Goal: Task Accomplishment & Management: Manage account settings

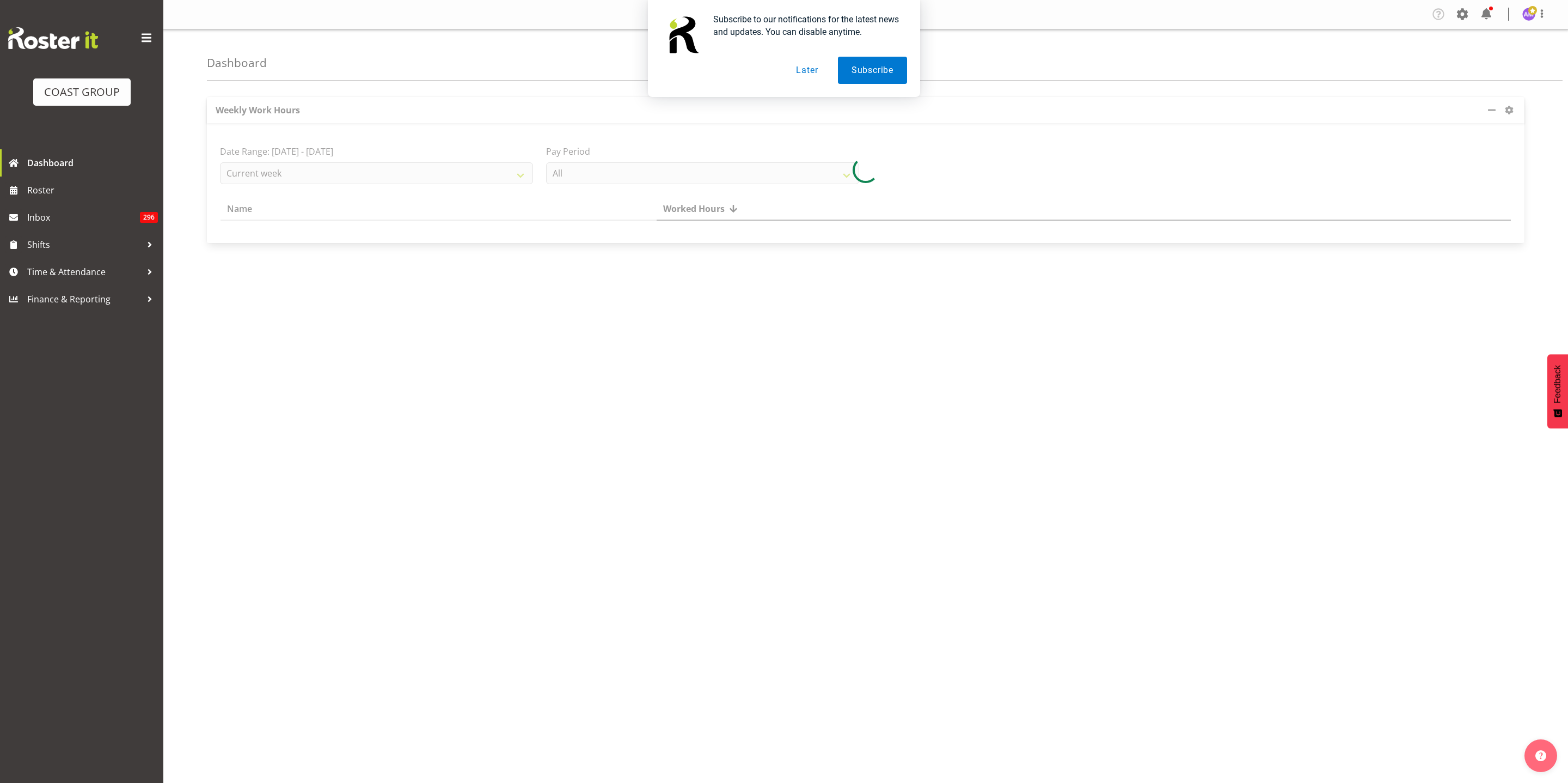
click at [807, 76] on button "Later" at bounding box center [807, 71] width 49 height 28
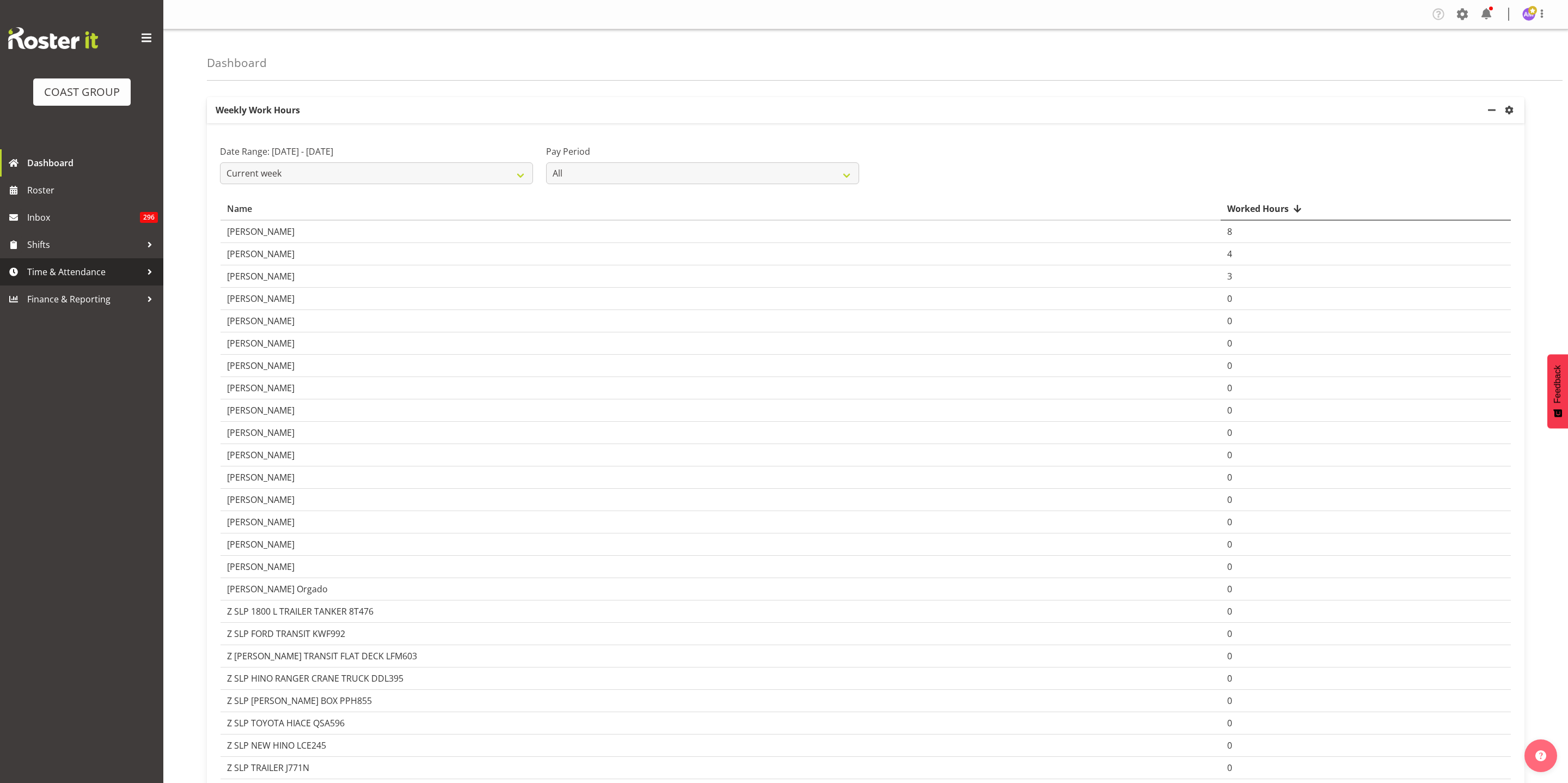
click at [79, 274] on span "Time & Attendance" at bounding box center [85, 272] width 114 height 17
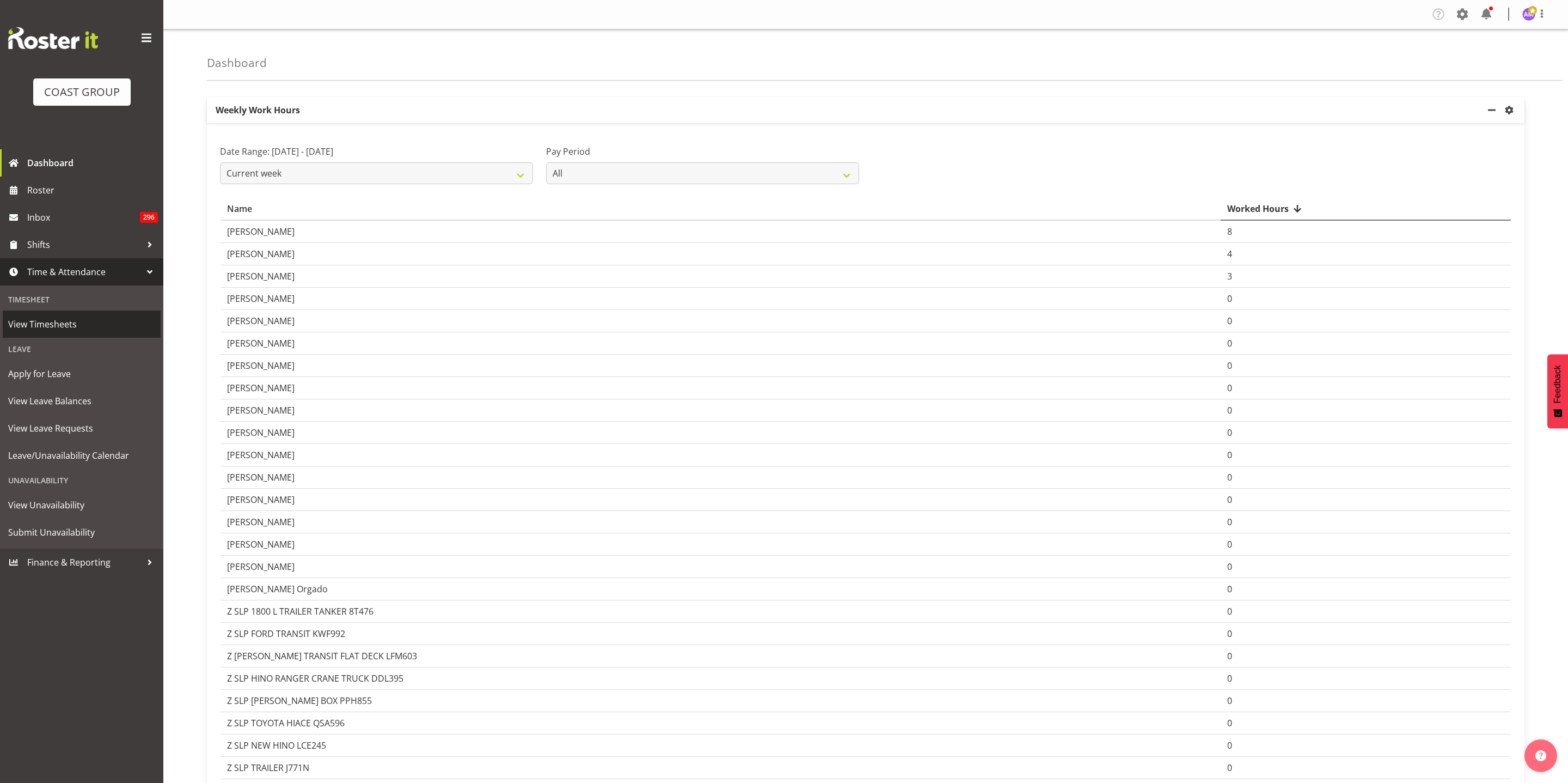
click at [60, 332] on span "View Timesheets" at bounding box center [82, 324] width 147 height 17
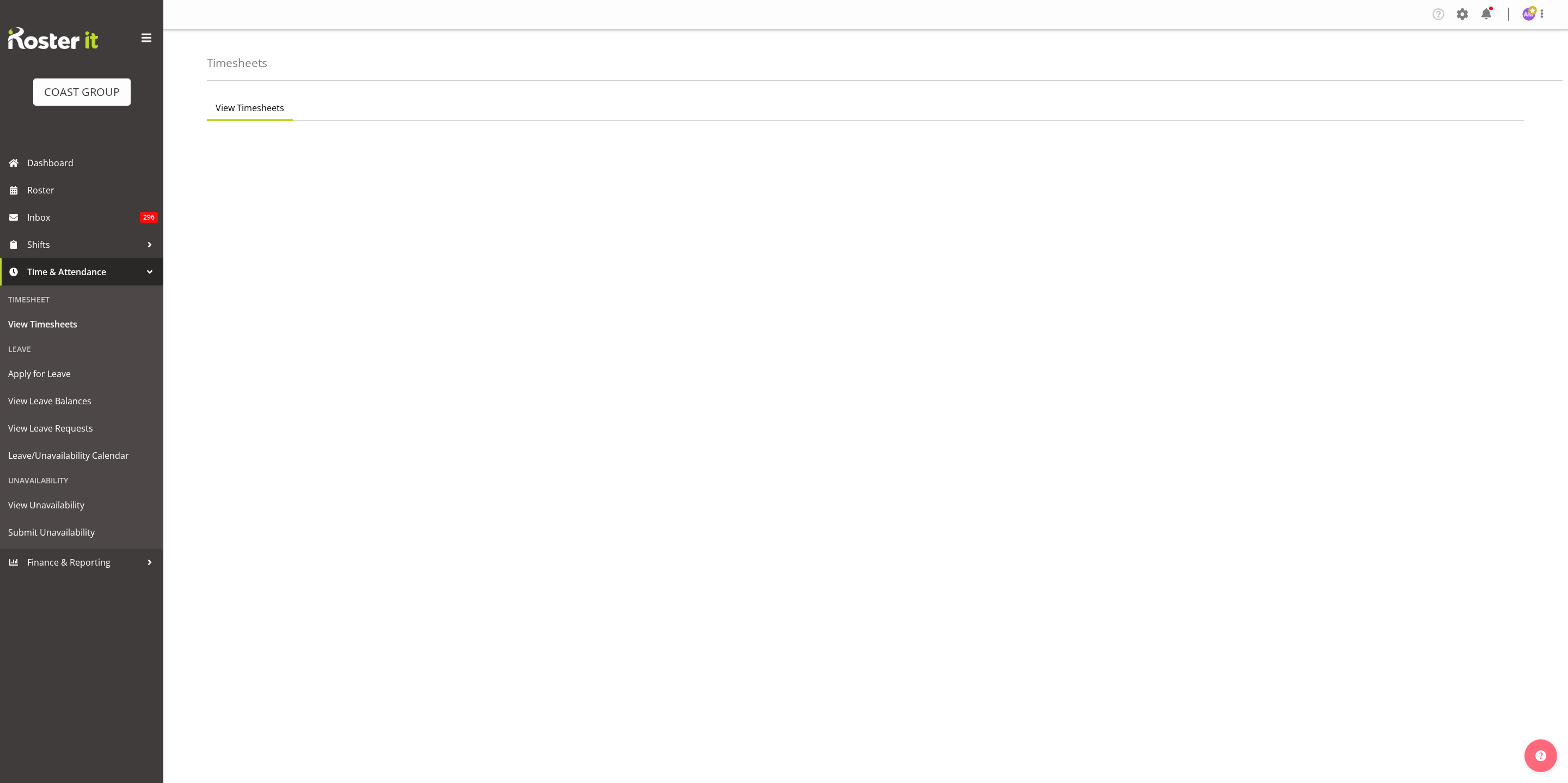
select select "8"
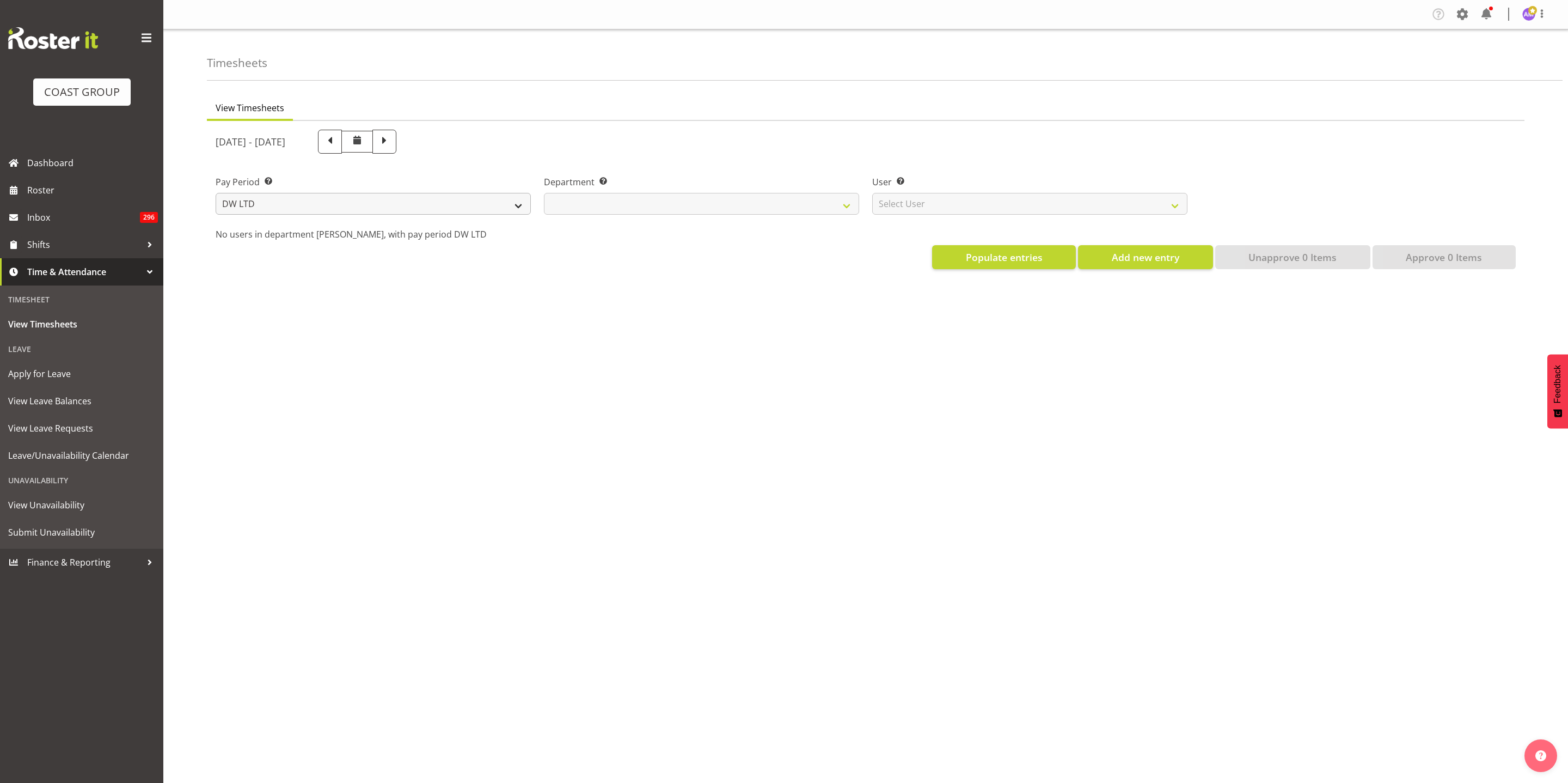
select select
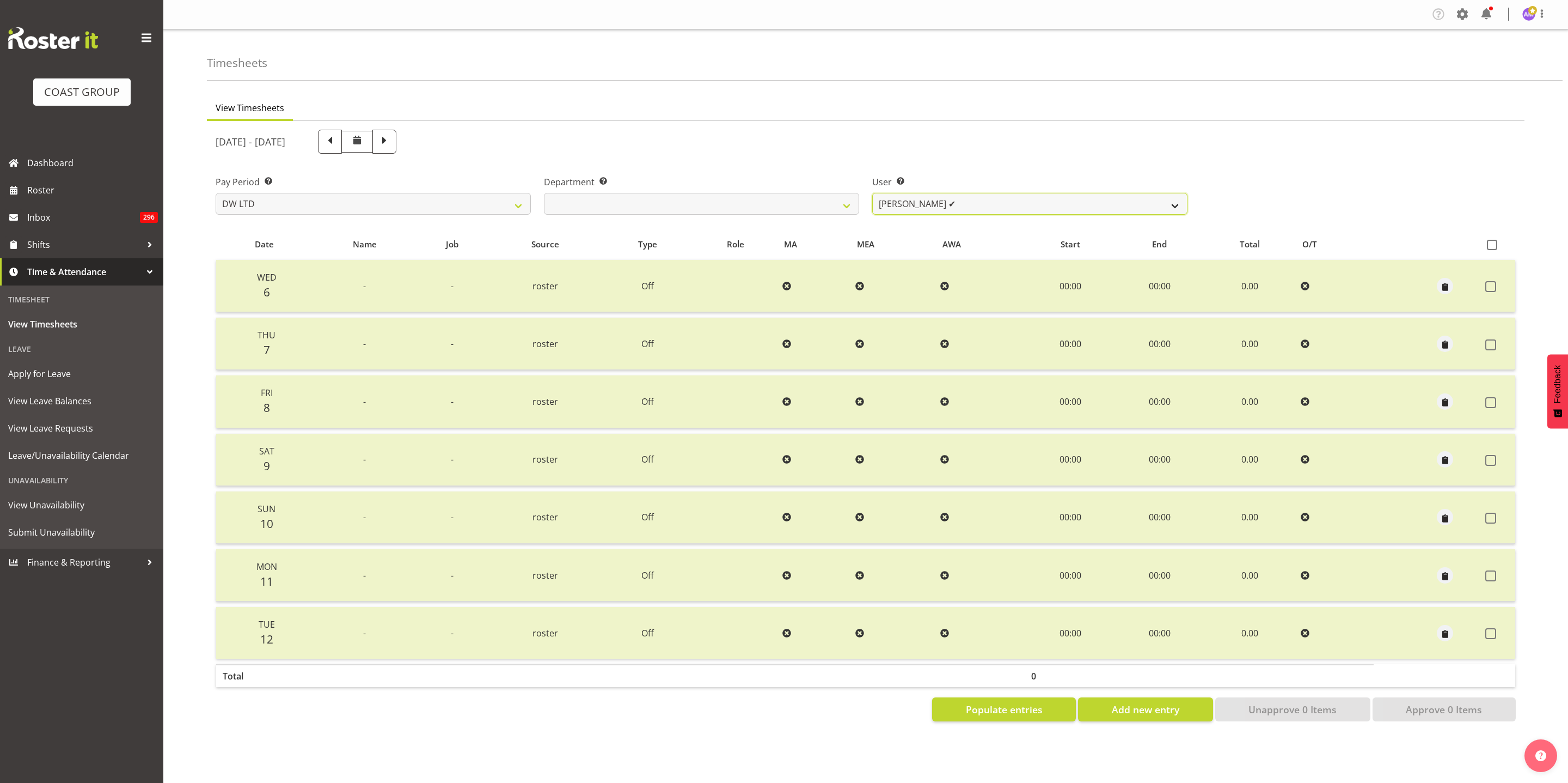
click at [912, 205] on select "[PERSON_NAME] ✔ [PERSON_NAME] ✔ [PERSON_NAME] ✔ [PERSON_NAME] ✔ [PERSON_NAME] ✔…" at bounding box center [1029, 204] width 315 height 22
select select "5758"
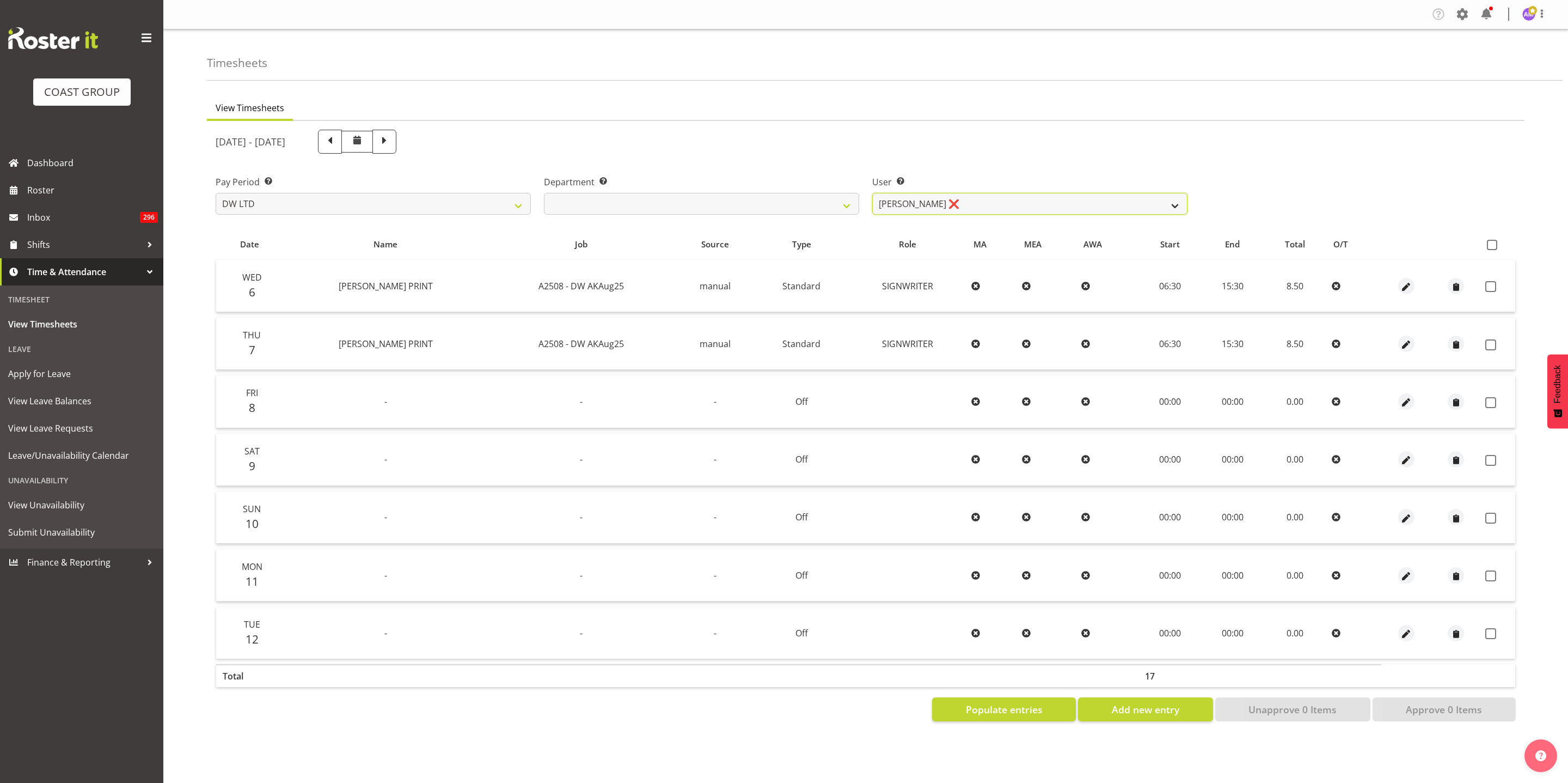
click at [916, 201] on select "[PERSON_NAME] ✔ [PERSON_NAME] ✔ [PERSON_NAME] ✔ [PERSON_NAME] ✔ [PERSON_NAME] ✔…" at bounding box center [1029, 204] width 315 height 22
click at [729, 197] on select "[PERSON_NAME] [PERSON_NAME] DESIGN [PERSON_NAME] PRODUCTION" at bounding box center [701, 204] width 315 height 22
select select "146"
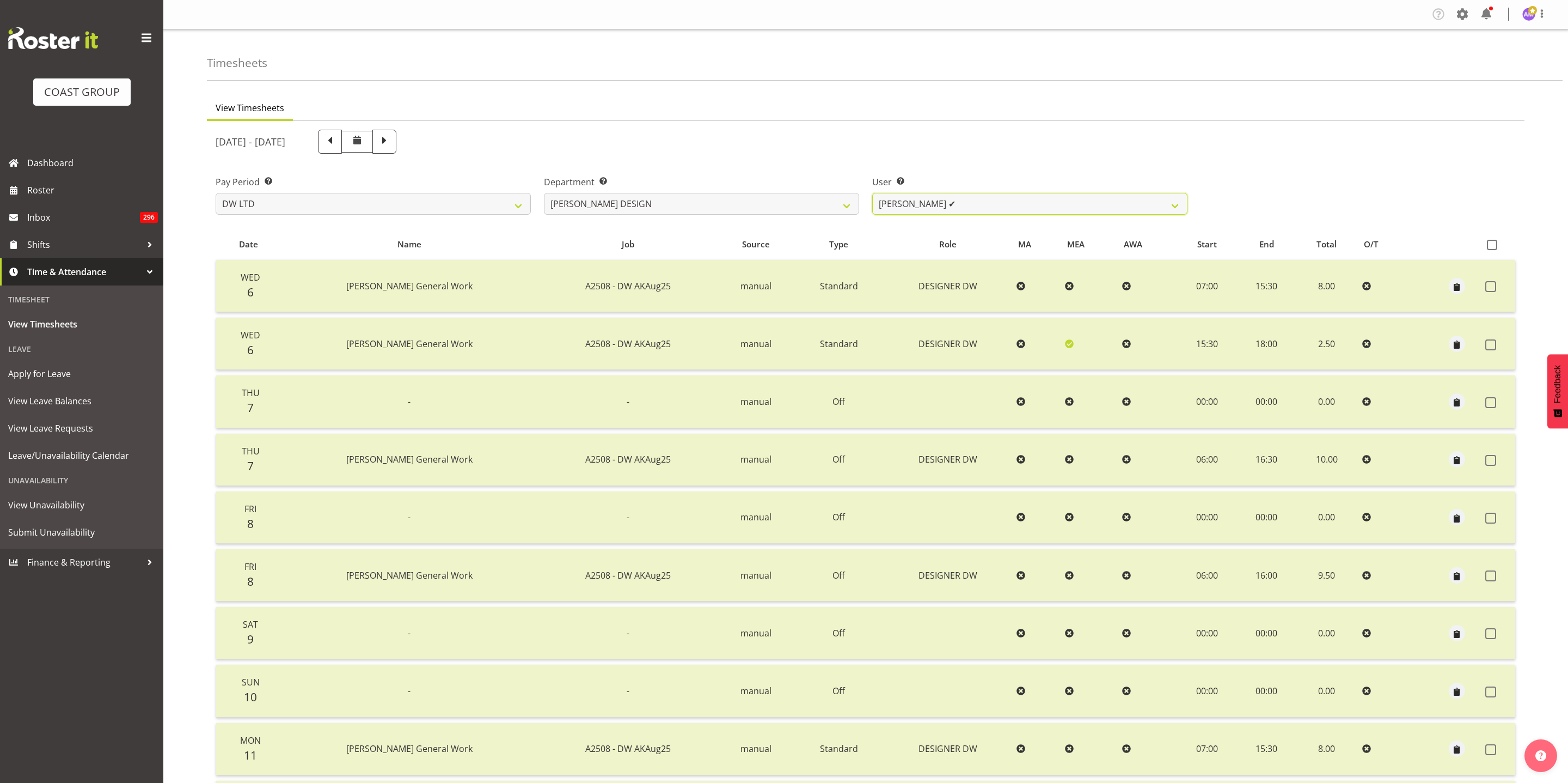
click at [914, 206] on select "[PERSON_NAME] ✔ [PERSON_NAME] [PERSON_NAME] ❌" at bounding box center [1029, 204] width 315 height 22
select select "9901"
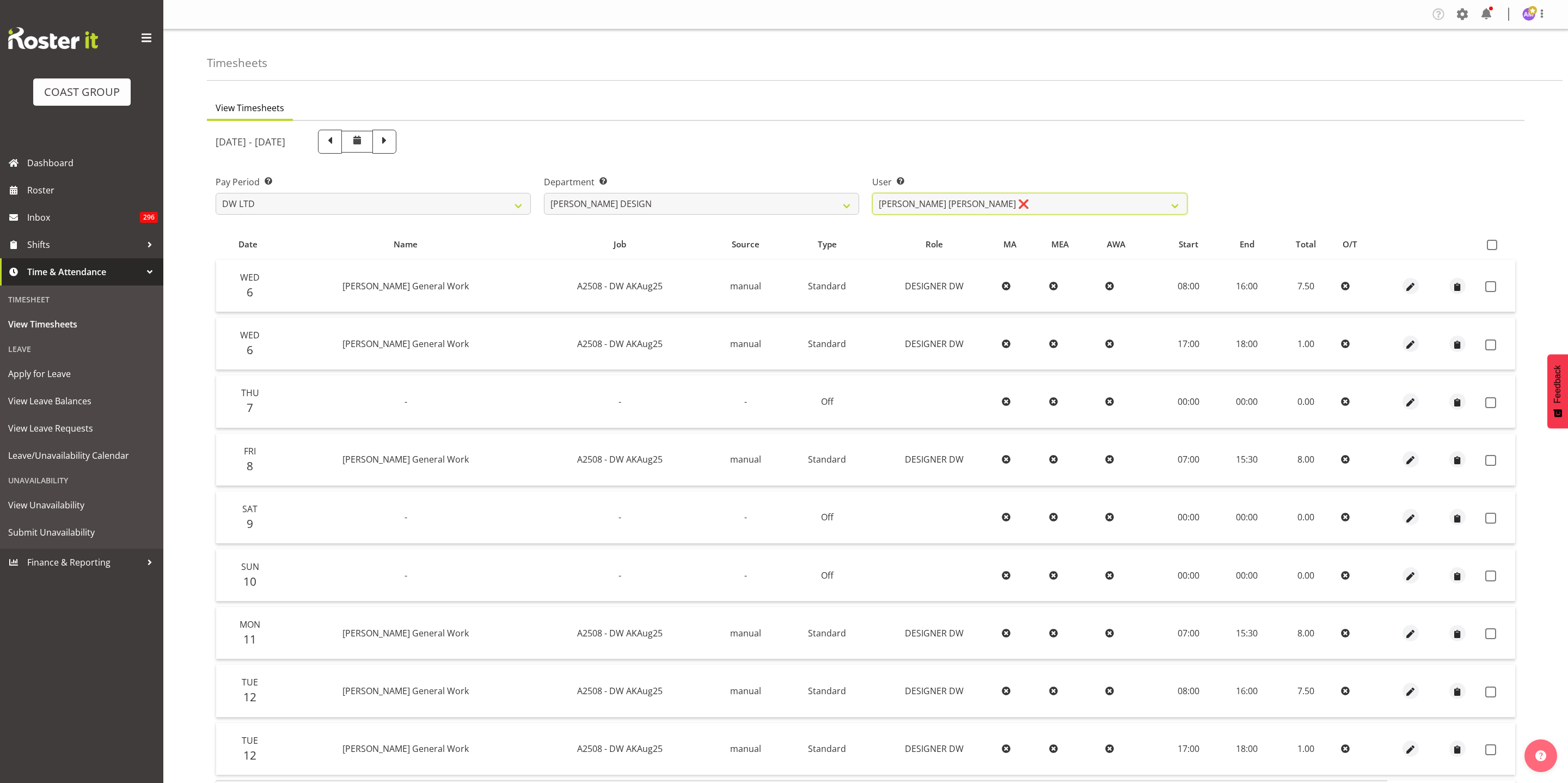
scroll to position [67, 0]
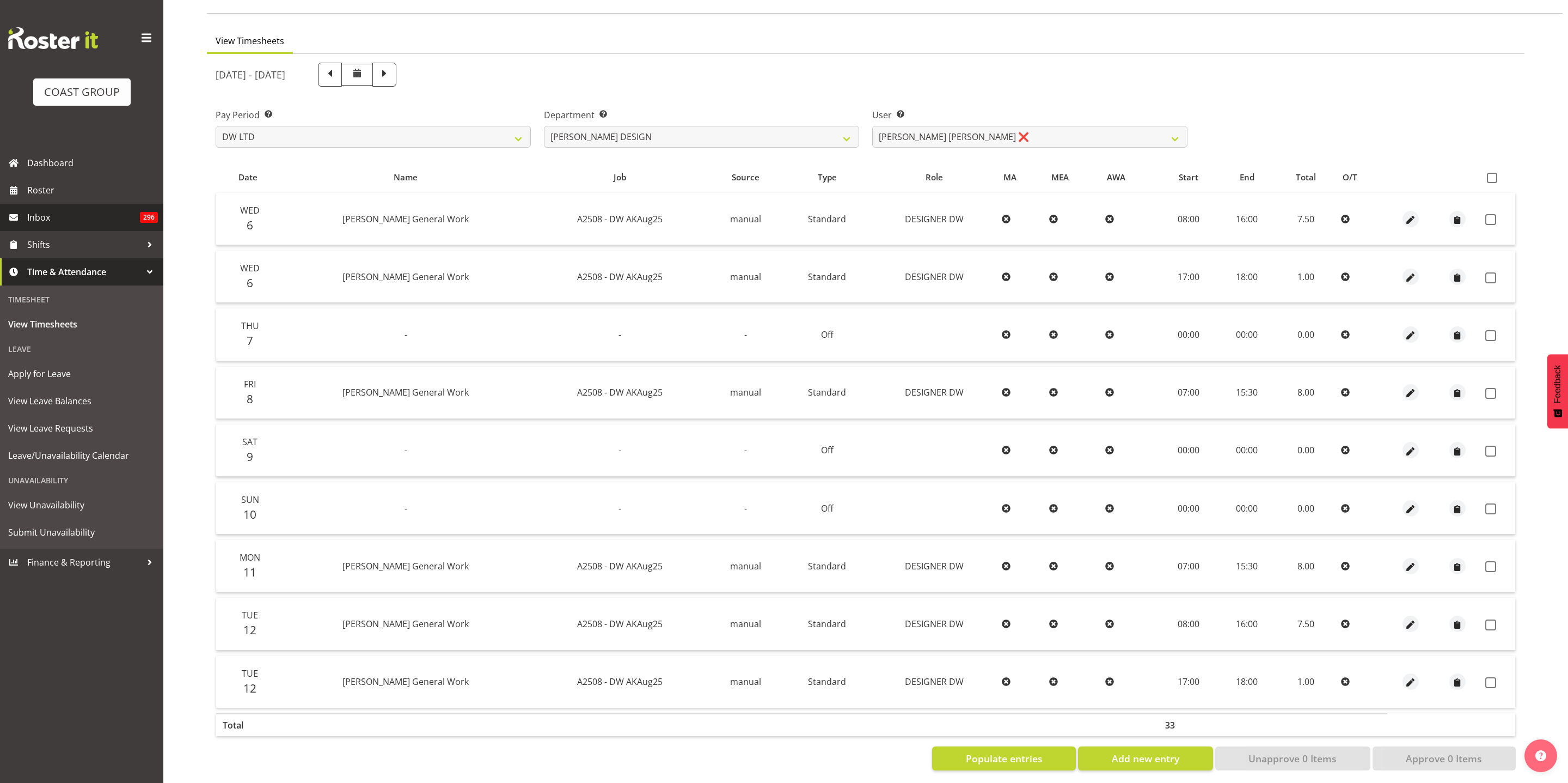
click at [61, 214] on span "Inbox" at bounding box center [84, 218] width 113 height 17
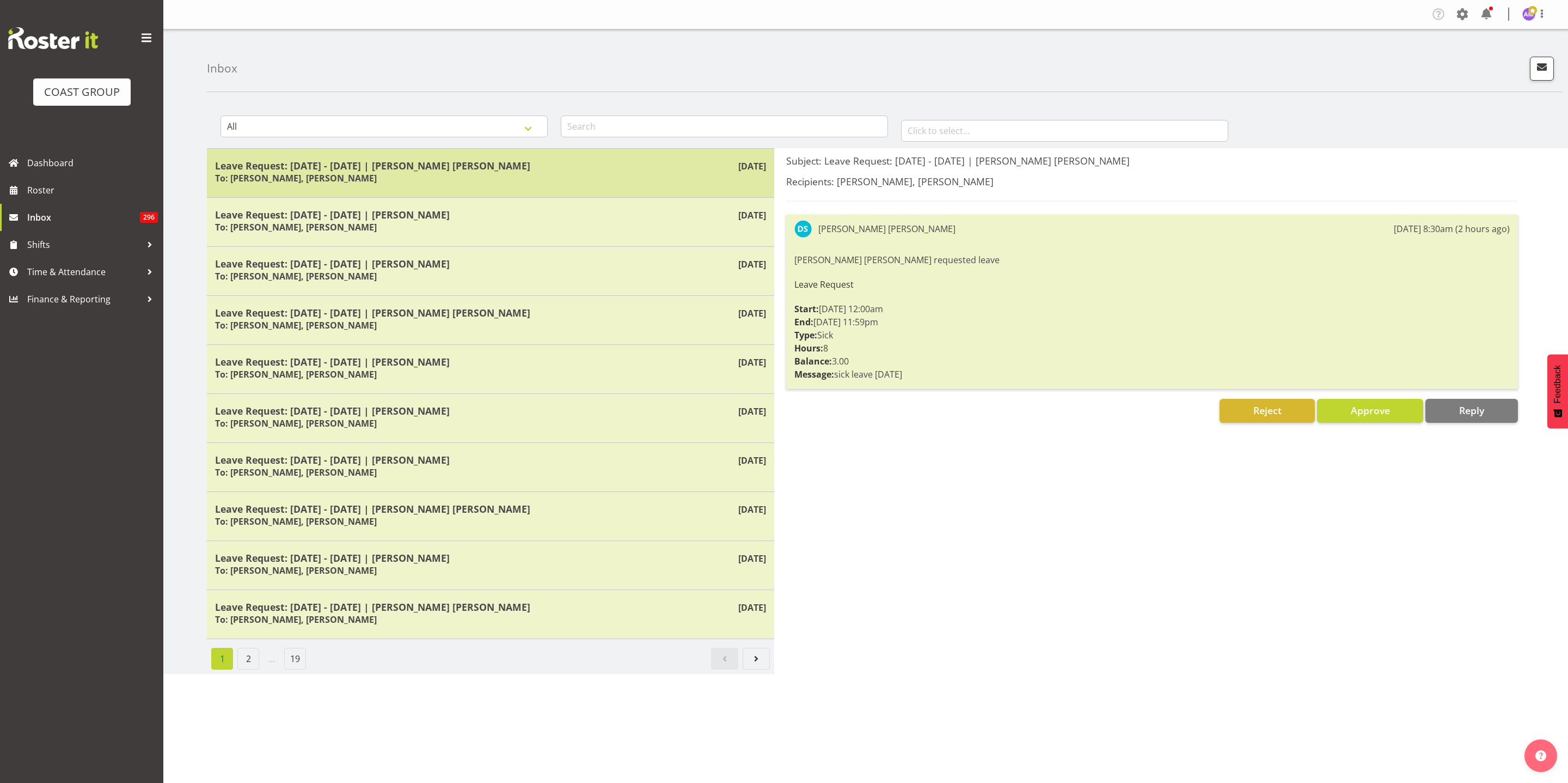
click at [468, 174] on div "Leave Request: 07/08/25 - 07/08/25 | Darren Shiu Lun Lau To: Oliver Denford, An…" at bounding box center [491, 173] width 551 height 27
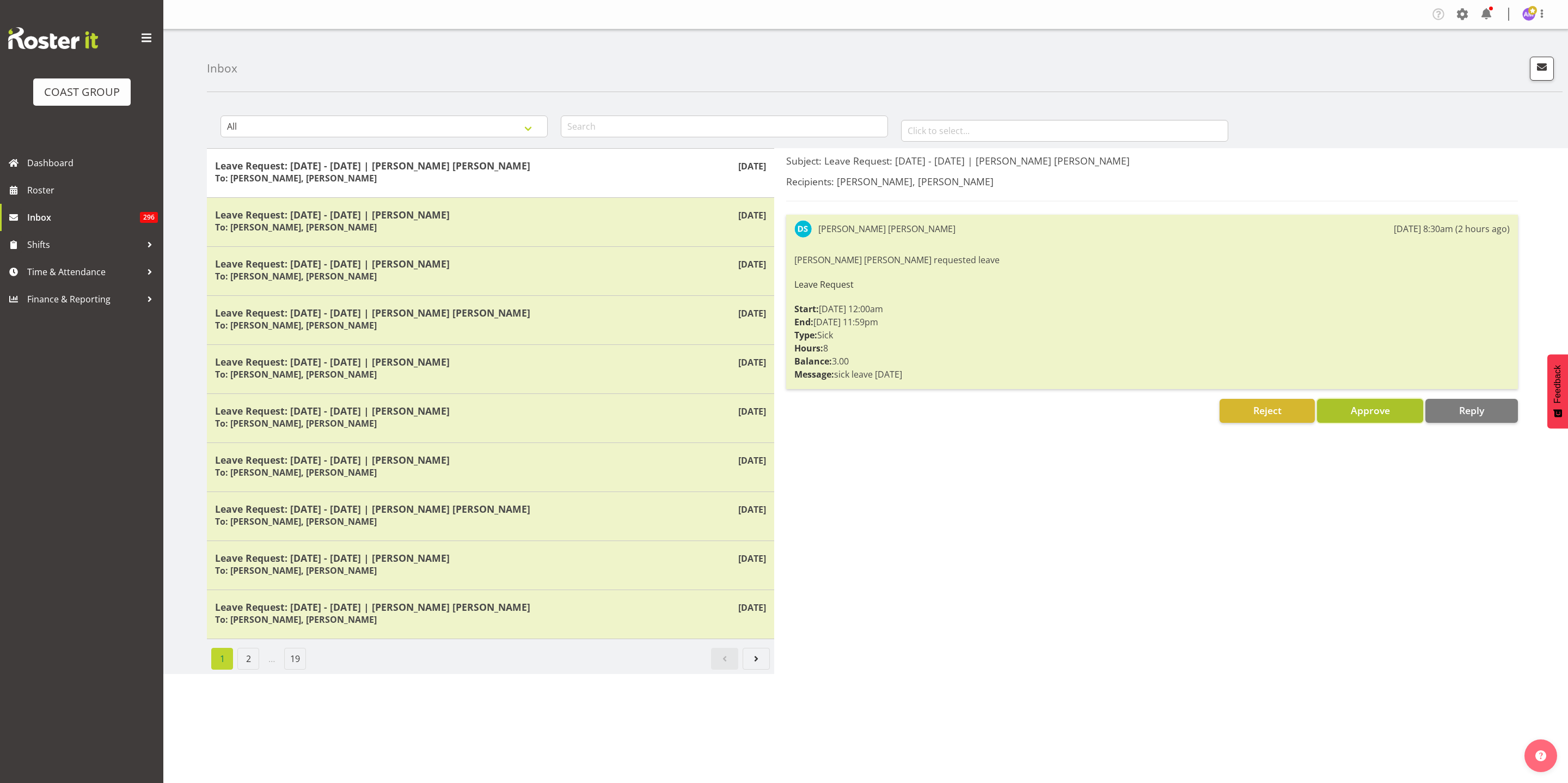
click at [1360, 414] on span "Approve" at bounding box center [1370, 410] width 39 height 13
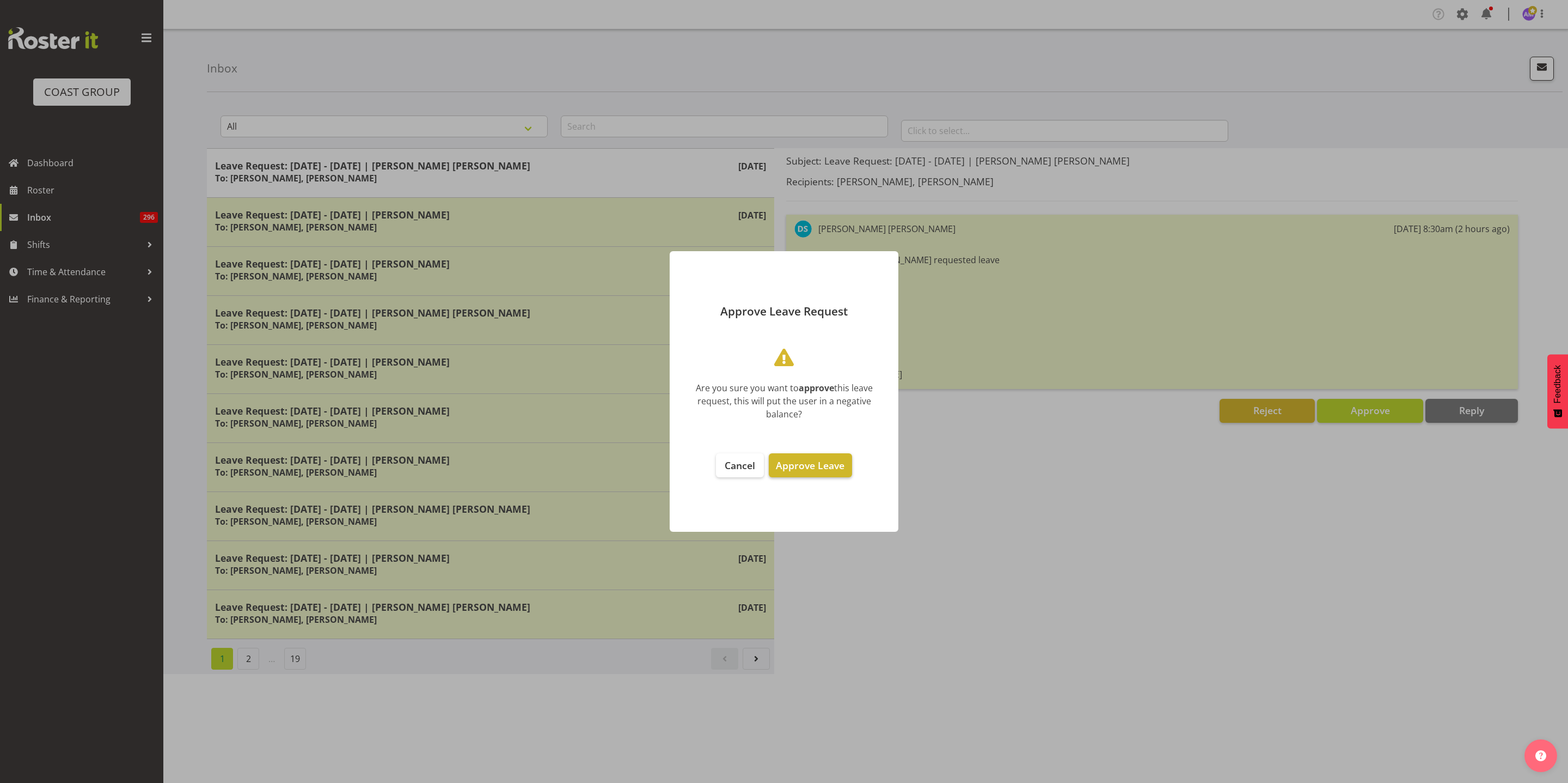
click at [830, 471] on button "Approve Leave" at bounding box center [810, 465] width 83 height 24
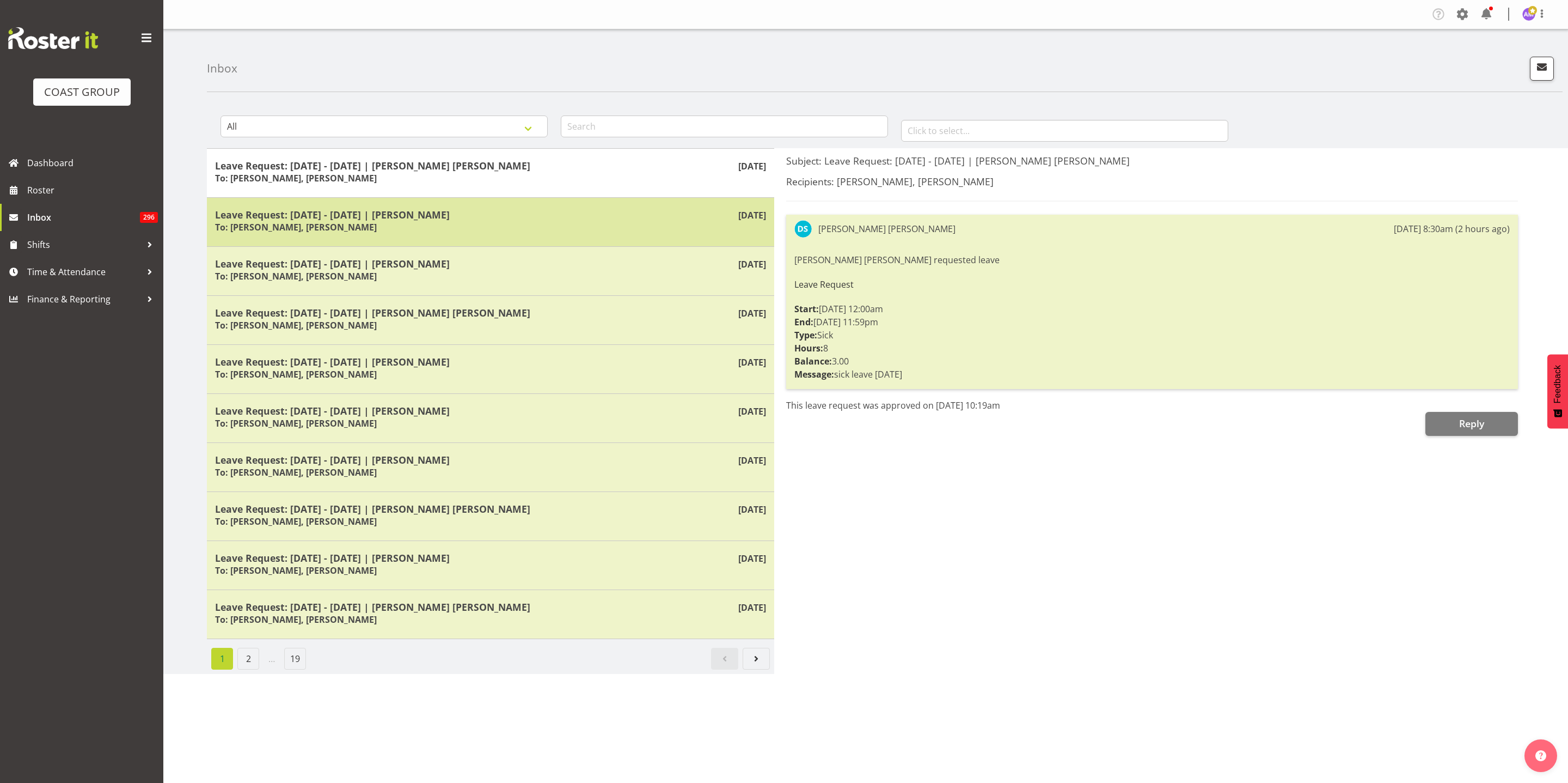
click at [502, 229] on div "Leave Request: 07/08/25 - 07/08/25 | Mike Bullock To: Andrew McFadzean, Oliver …" at bounding box center [491, 221] width 551 height 27
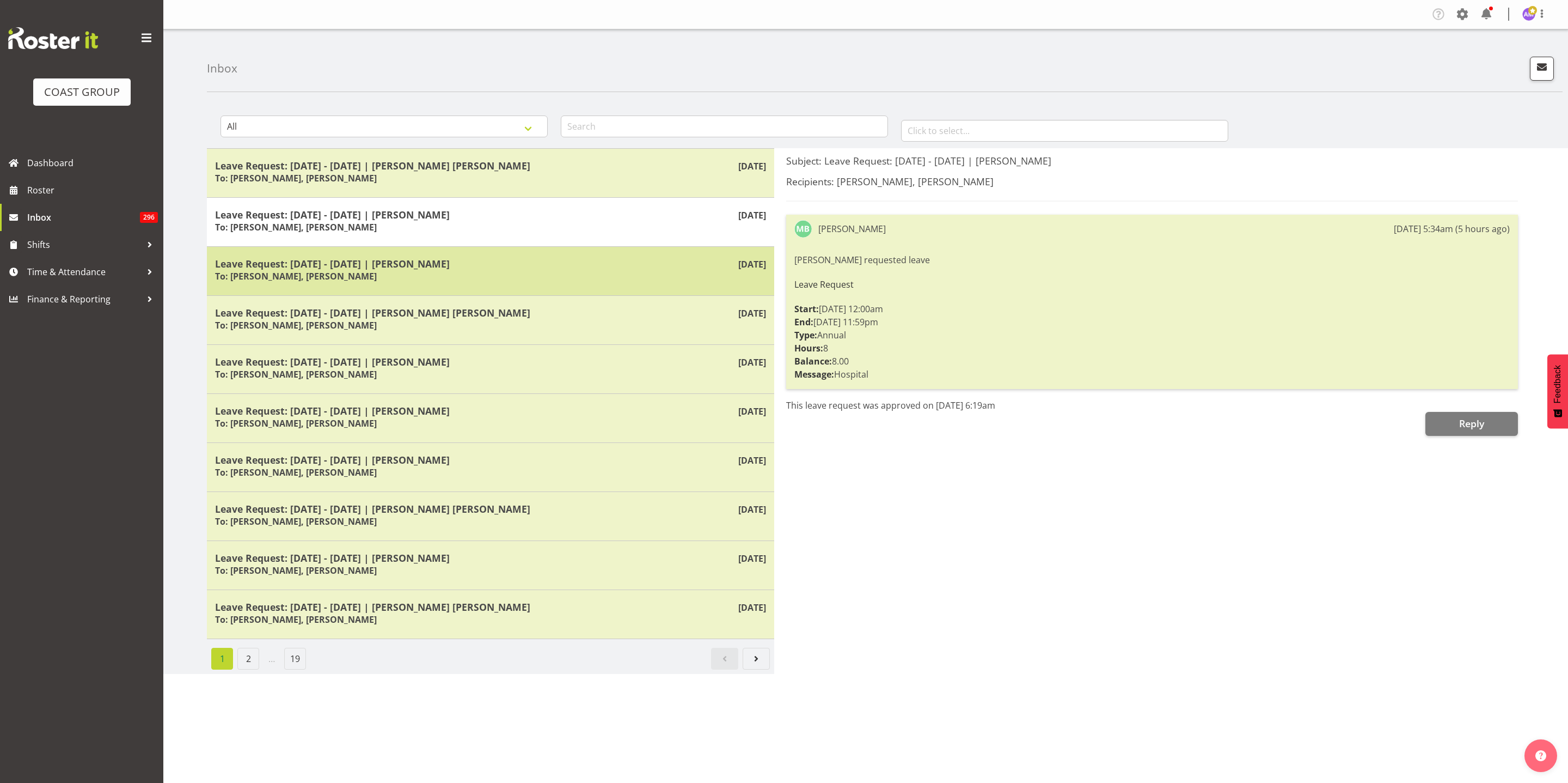
click at [506, 278] on div "Leave Request: 11/08/25 - 11/08/25 | Jonathan McNeill To: Andrew McFadzean, Oli…" at bounding box center [491, 270] width 551 height 27
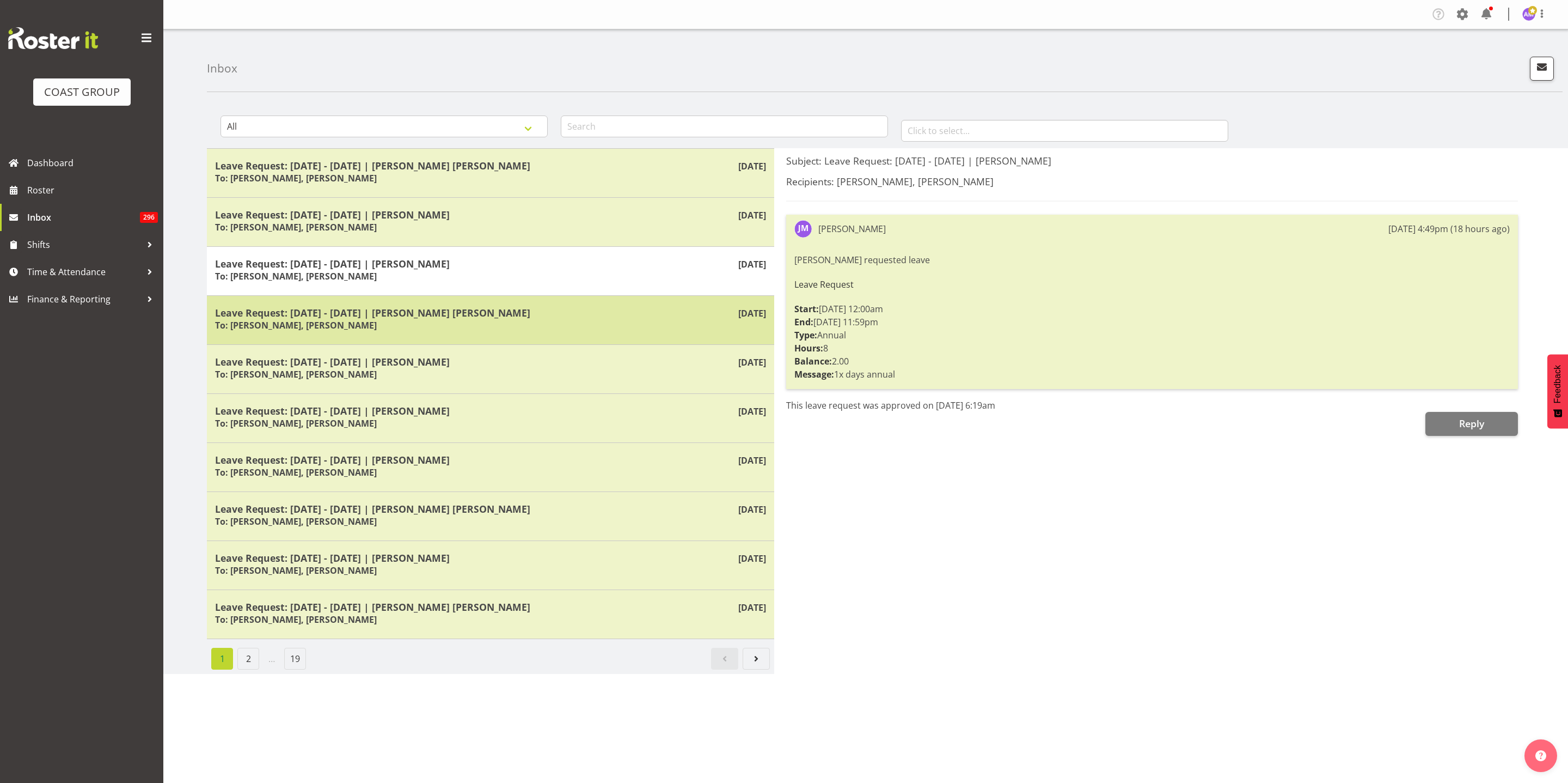
click at [542, 322] on div "Leave Request: 31/07/25 - 01/08/25 | Miguel Angel Vicencio Torres To: Andrew Mc…" at bounding box center [491, 320] width 551 height 27
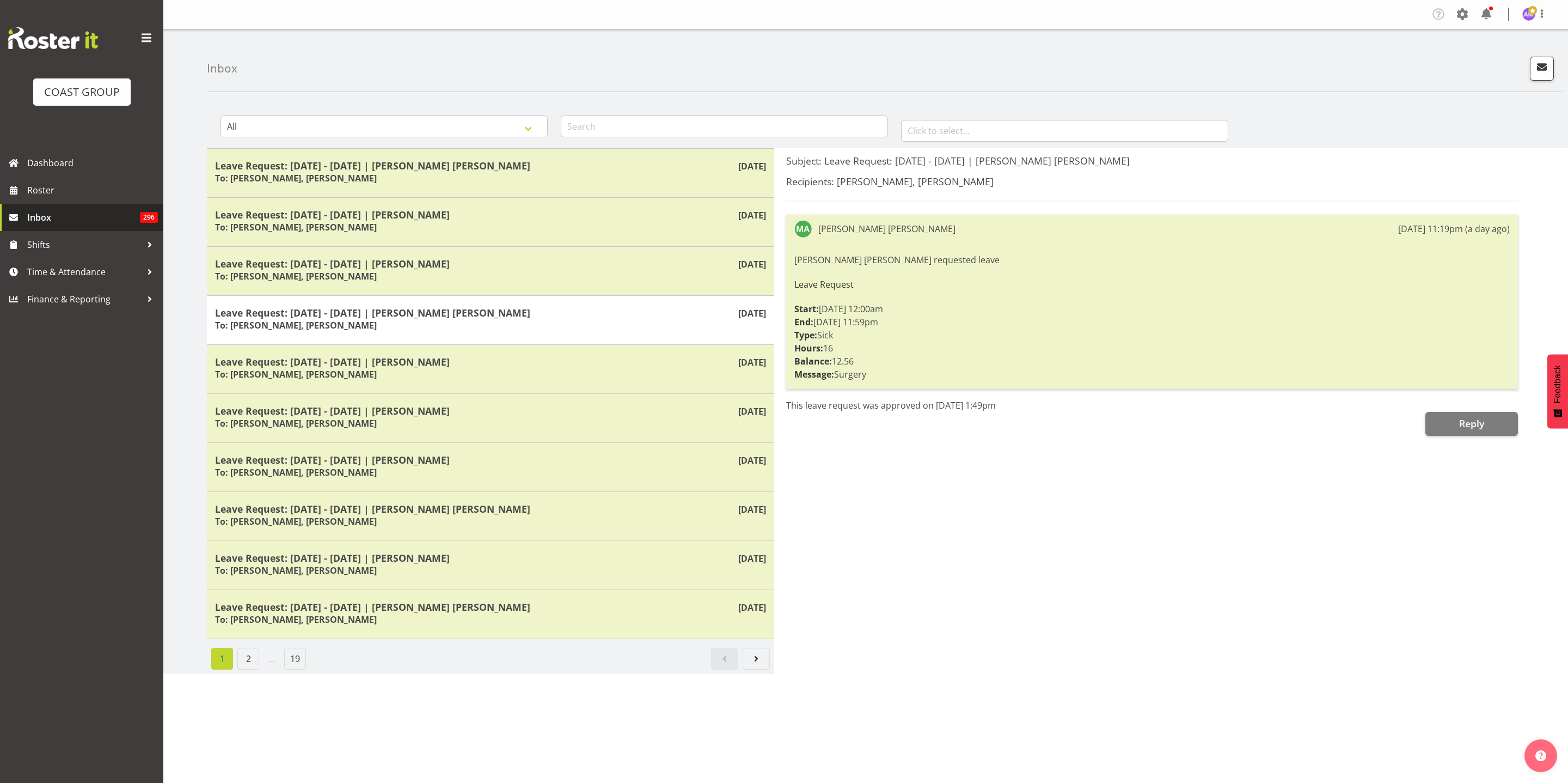
click at [78, 215] on span "Inbox" at bounding box center [84, 218] width 113 height 17
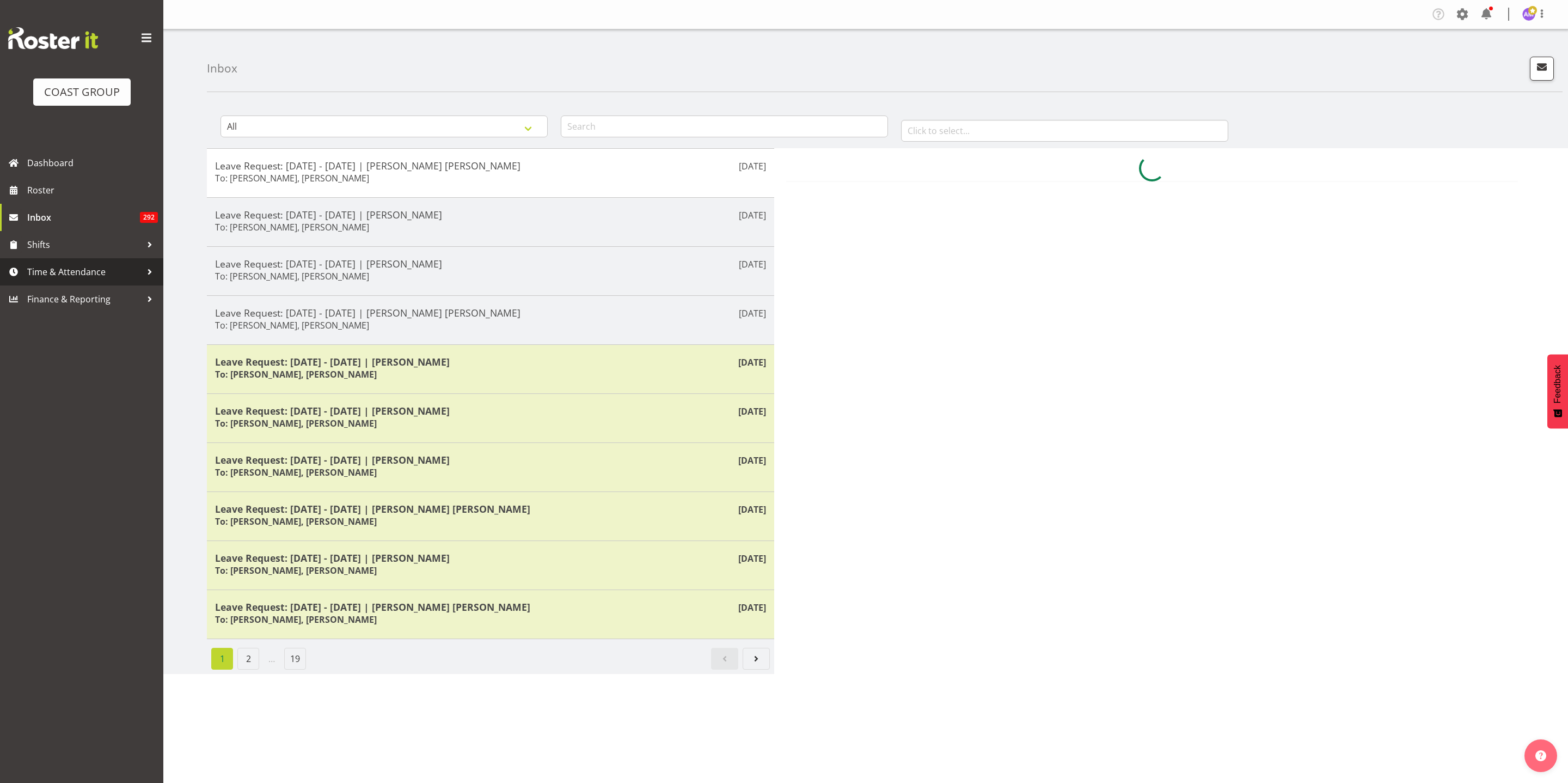
click at [92, 268] on span "Time & Attendance" at bounding box center [85, 272] width 114 height 17
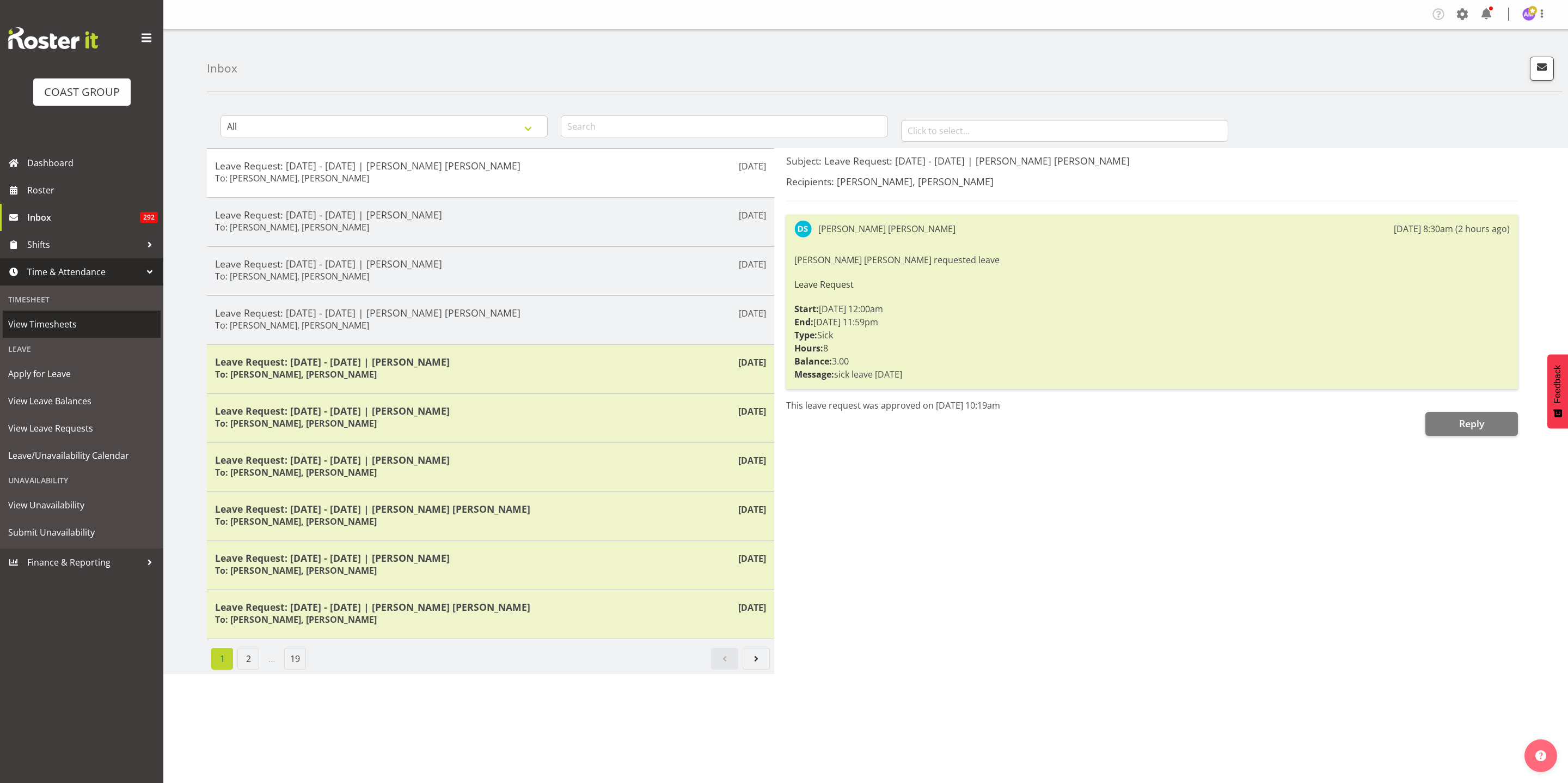
click at [78, 325] on span "View Timesheets" at bounding box center [82, 324] width 147 height 17
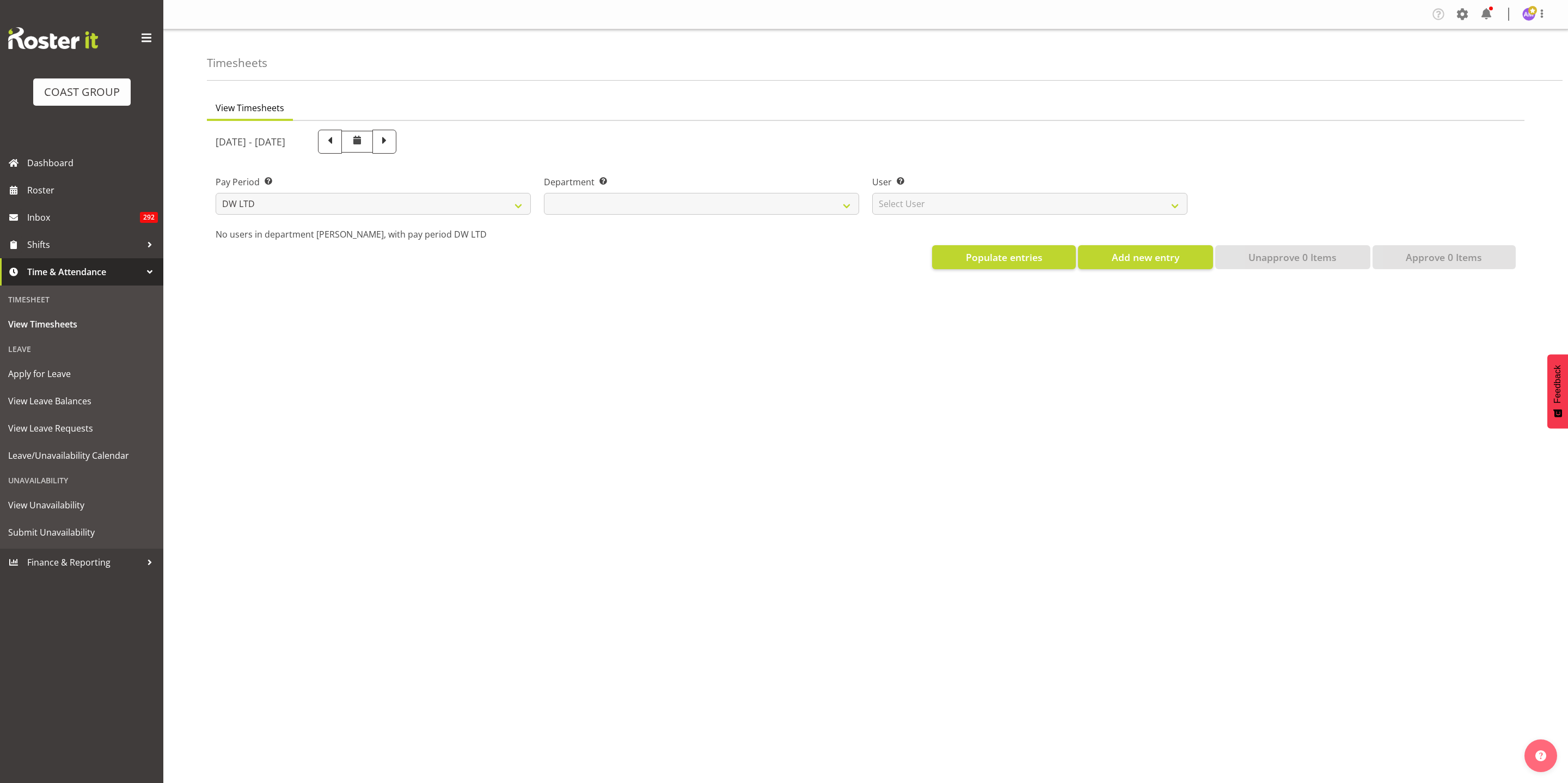
select select "8"
select select
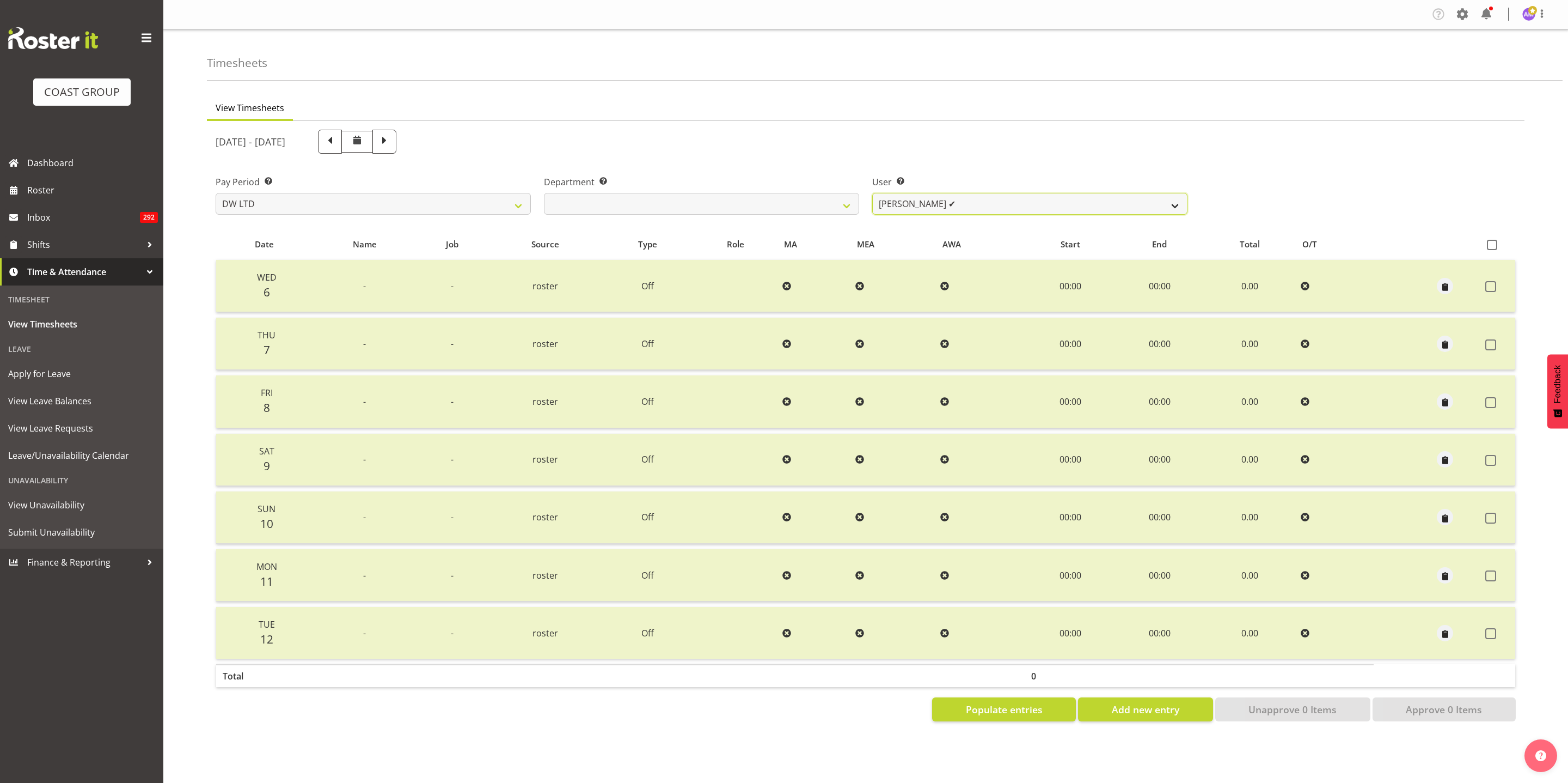
click at [896, 202] on select "[PERSON_NAME] ✔ [PERSON_NAME] ✔ [PERSON_NAME] ✔ [PERSON_NAME] ✔ [PERSON_NAME] ✔…" at bounding box center [1029, 204] width 315 height 22
select select "5758"
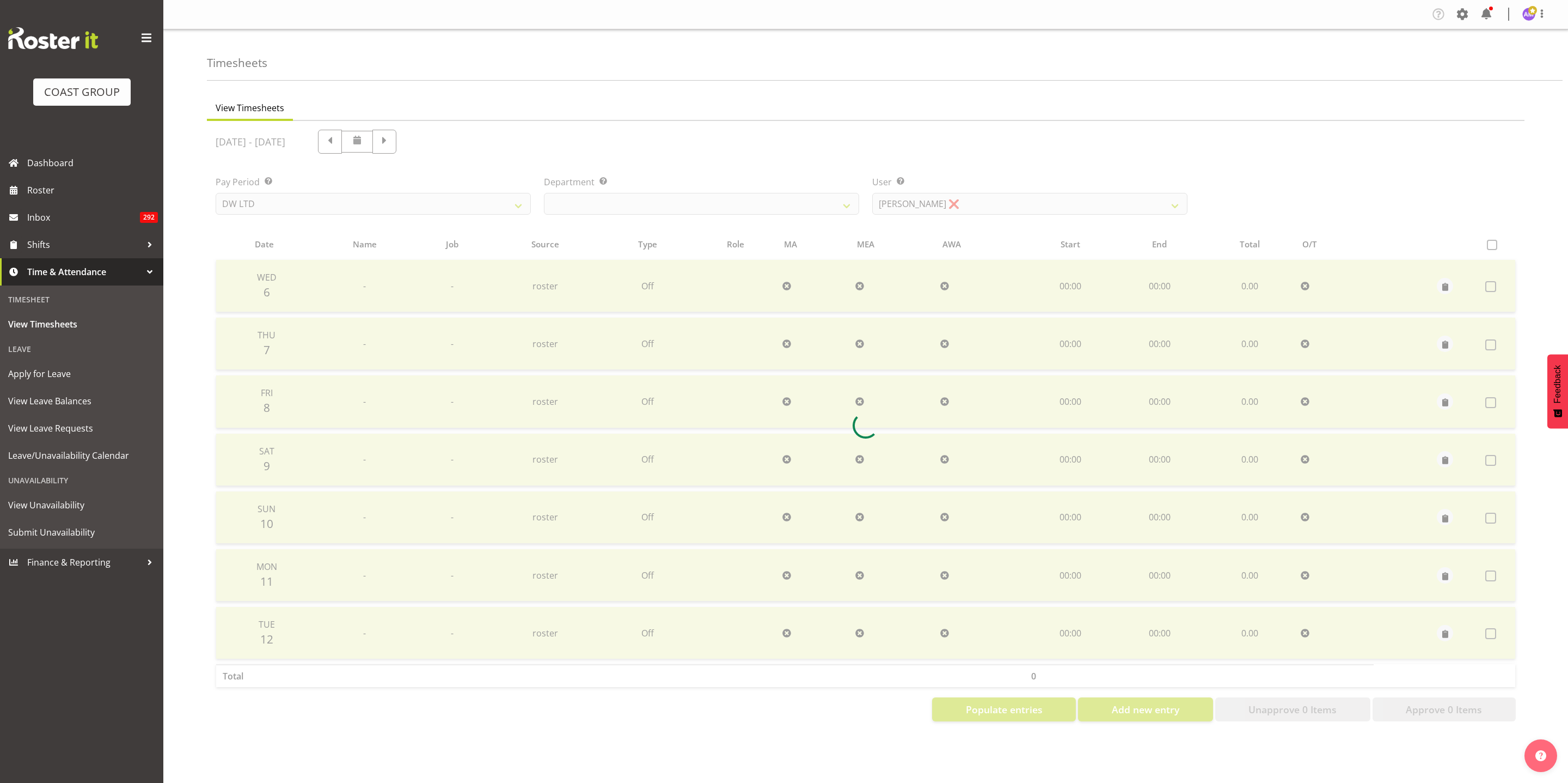
click at [833, 207] on div at bounding box center [865, 426] width 1317 height 609
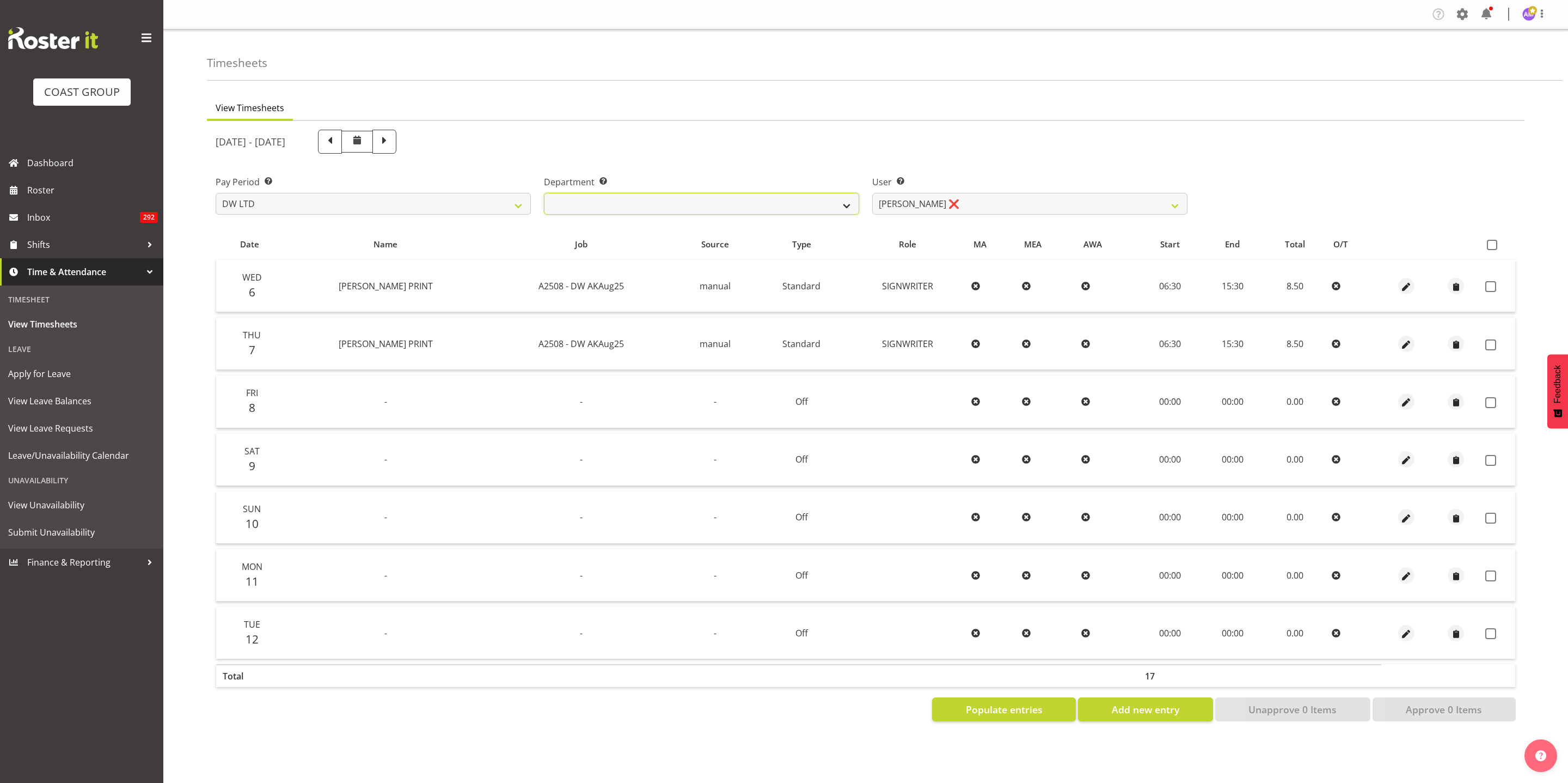
click at [807, 209] on select "[PERSON_NAME] [PERSON_NAME] DESIGN [PERSON_NAME] PRODUCTION" at bounding box center [701, 204] width 315 height 22
select select "146"
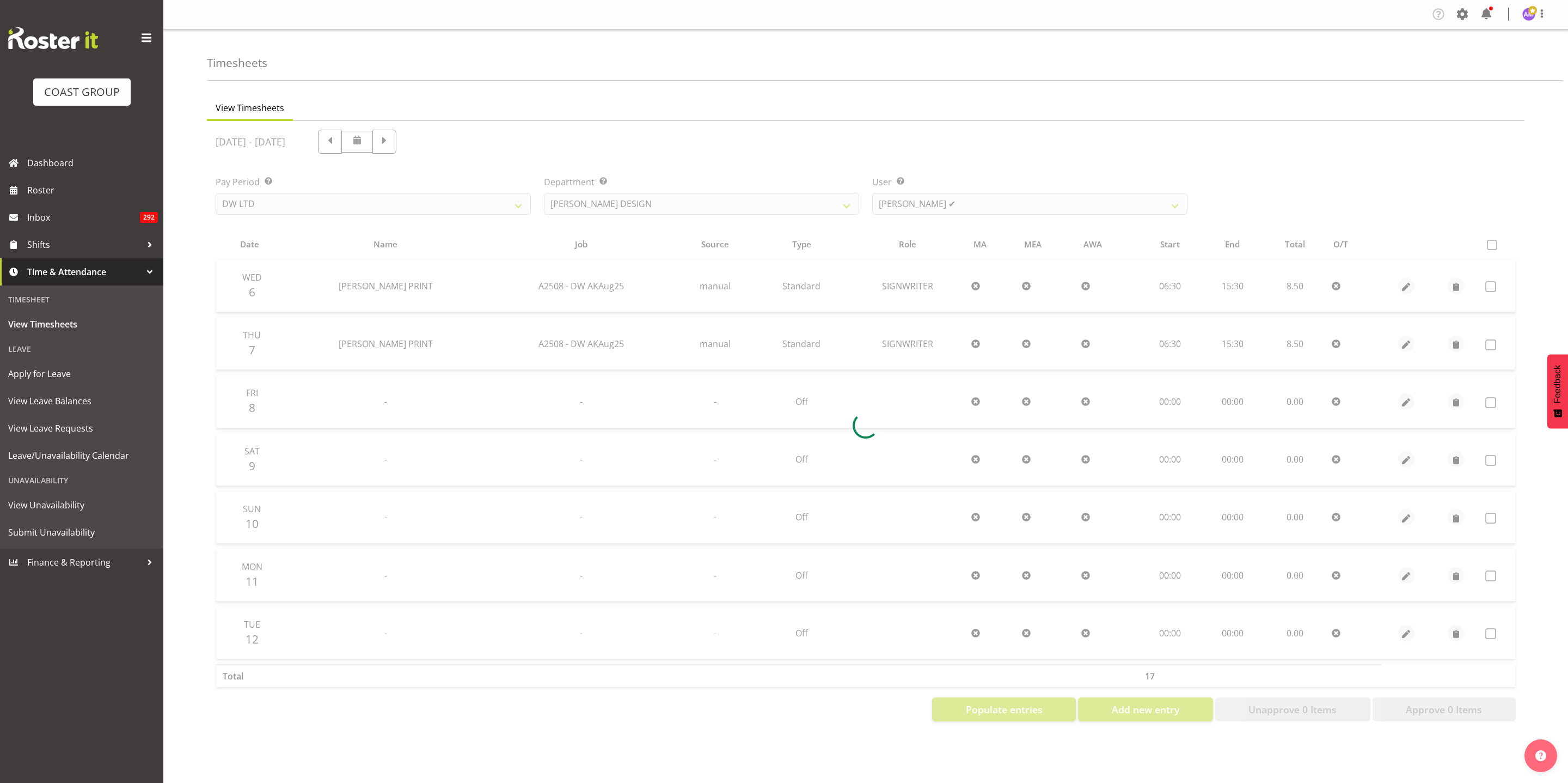
click at [929, 202] on div at bounding box center [865, 426] width 1317 height 609
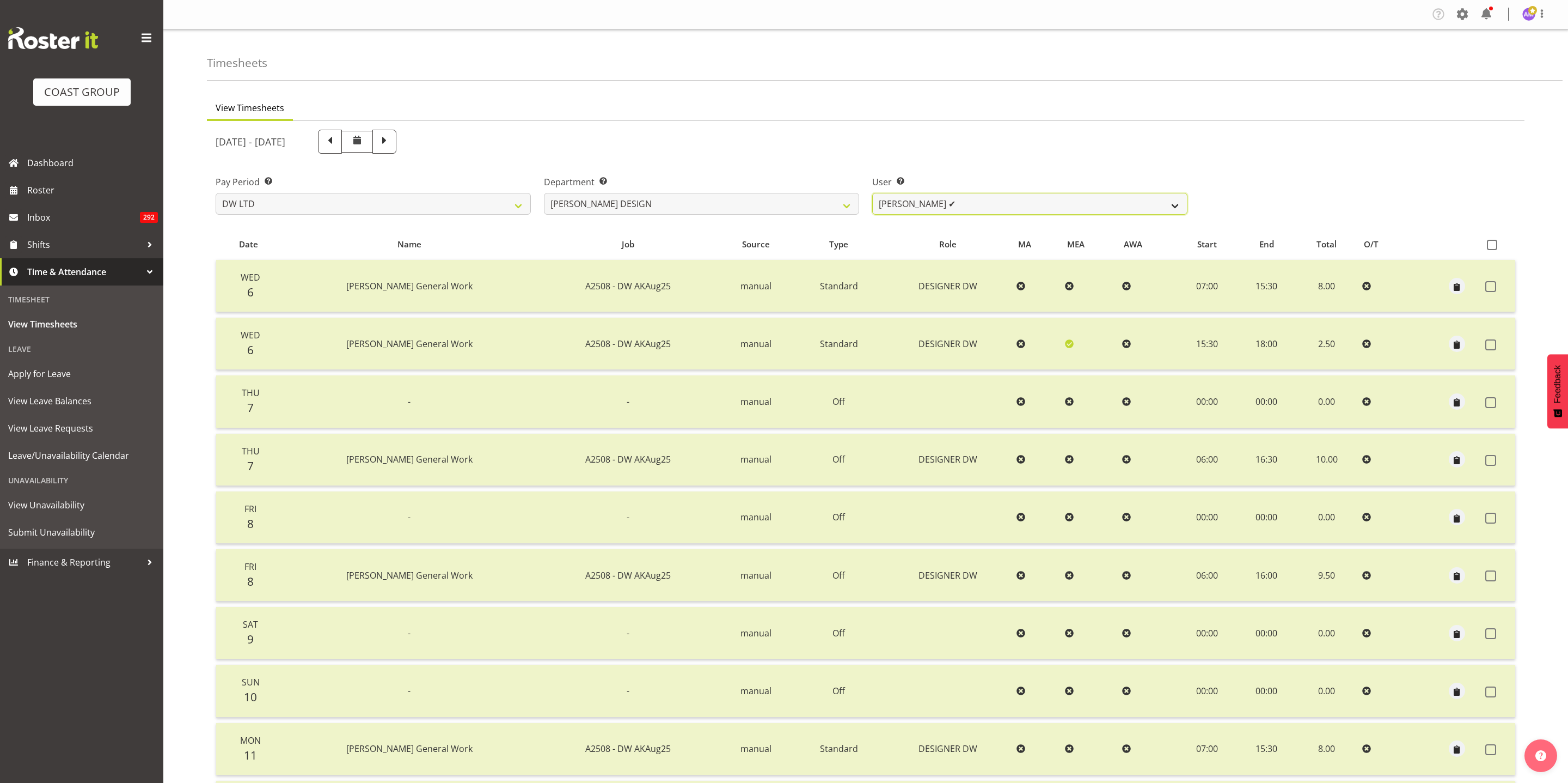
click at [938, 202] on select "[PERSON_NAME] ✔ [PERSON_NAME] [PERSON_NAME] ❌" at bounding box center [1029, 204] width 315 height 22
select select "9901"
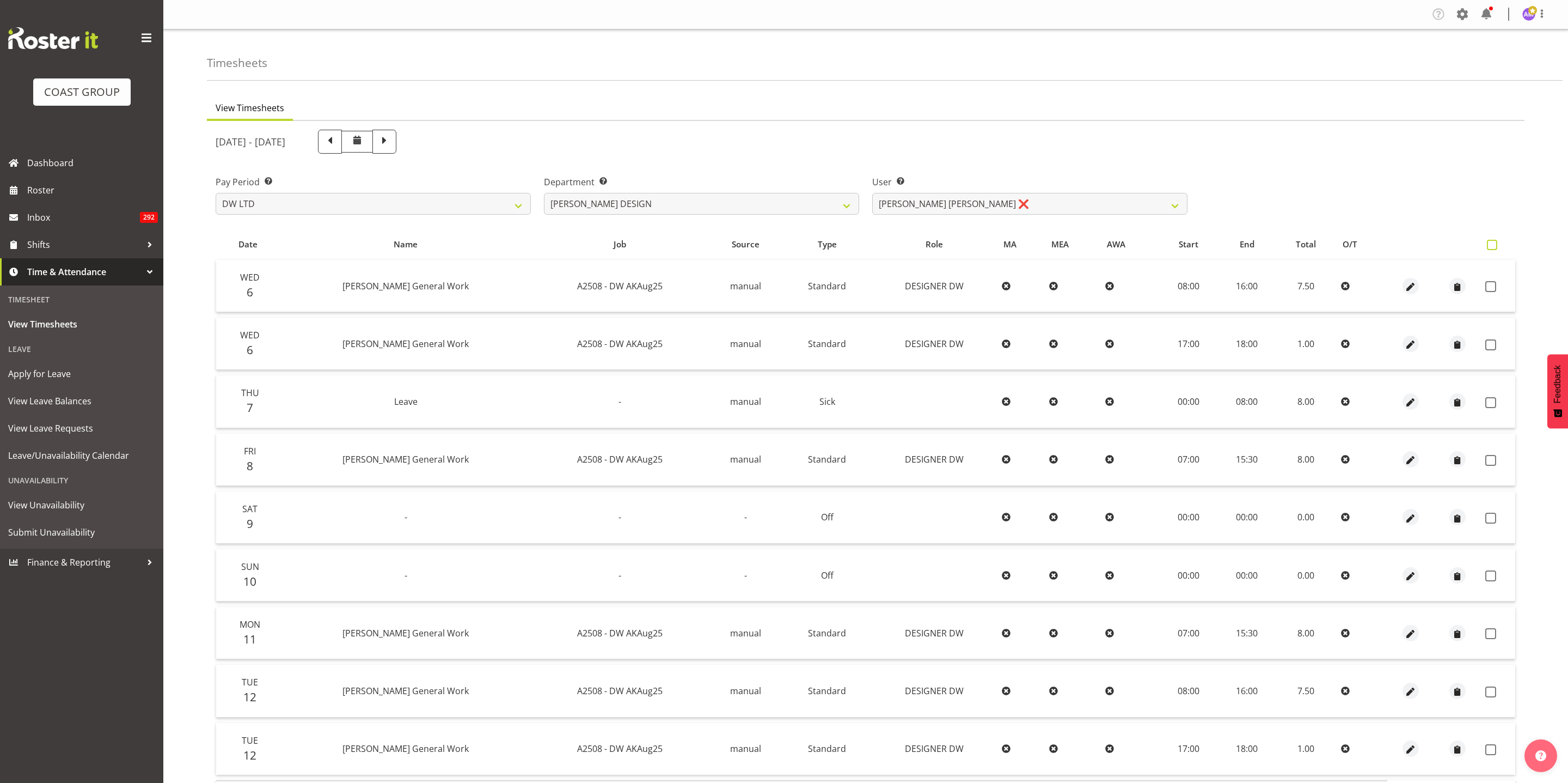
click at [1496, 248] on span at bounding box center [1492, 244] width 10 height 10
click at [1494, 248] on input "checkbox" at bounding box center [1491, 245] width 7 height 7
checkbox input "true"
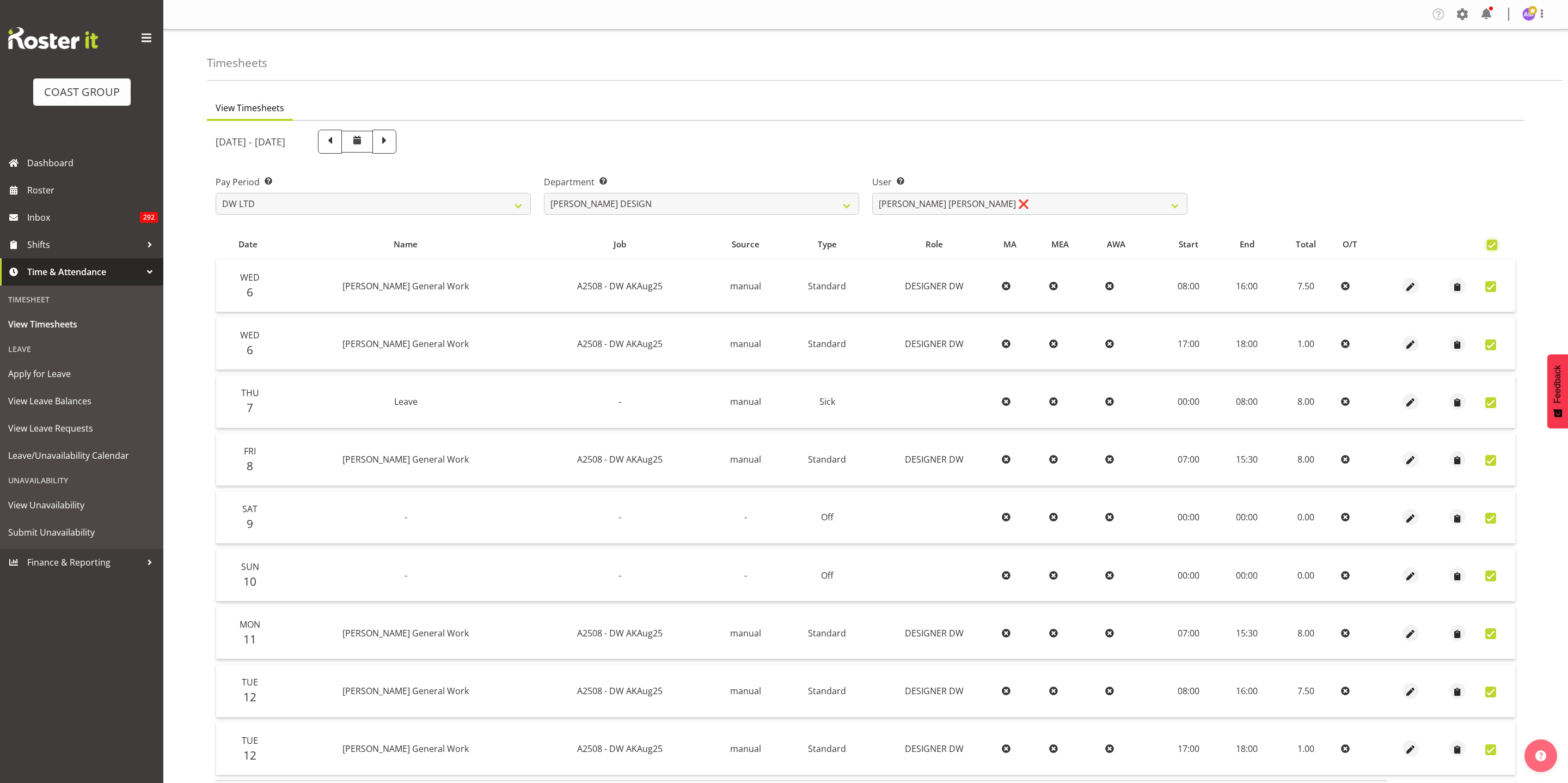
checkbox input "true"
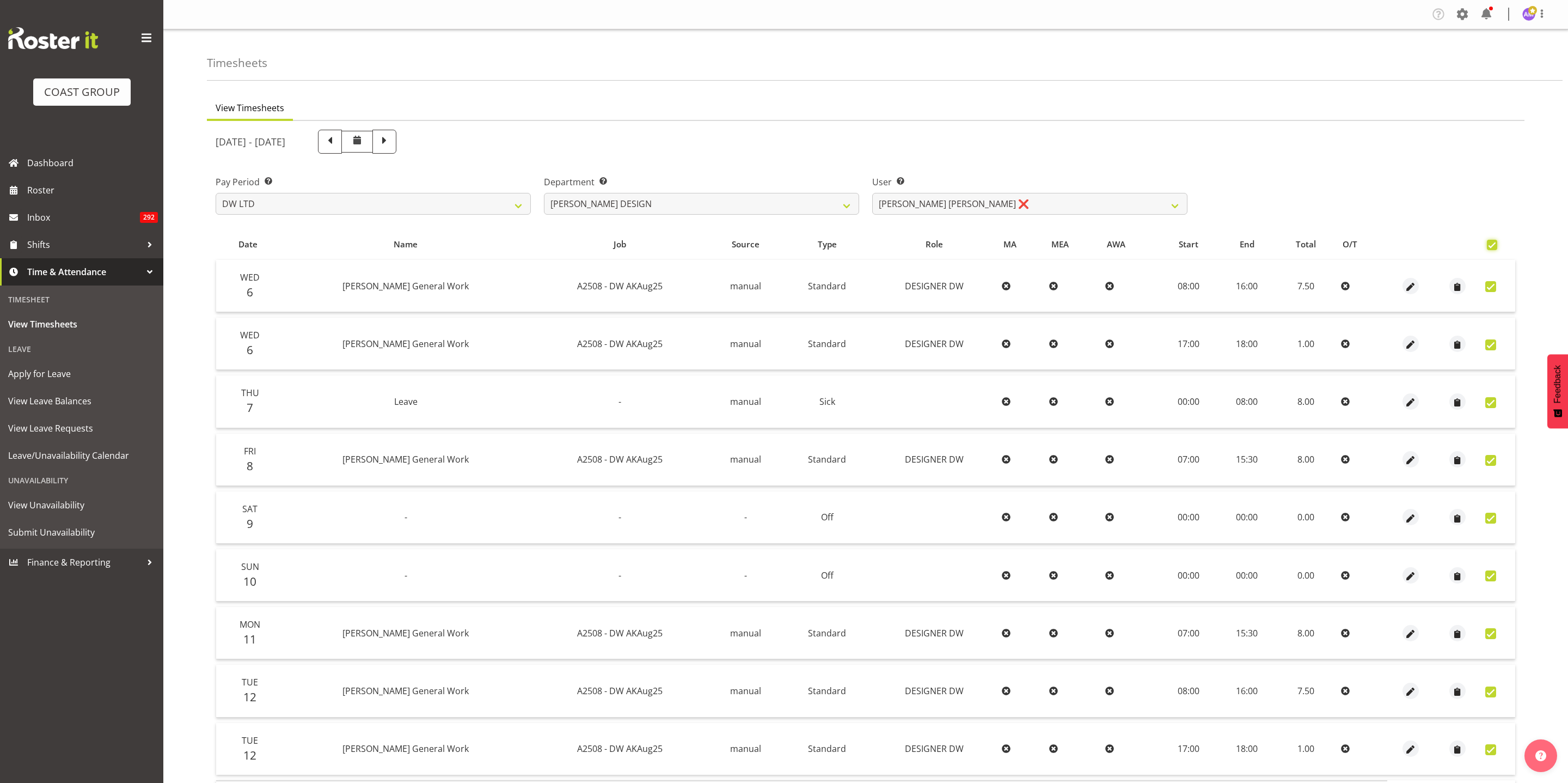
checkbox input "true"
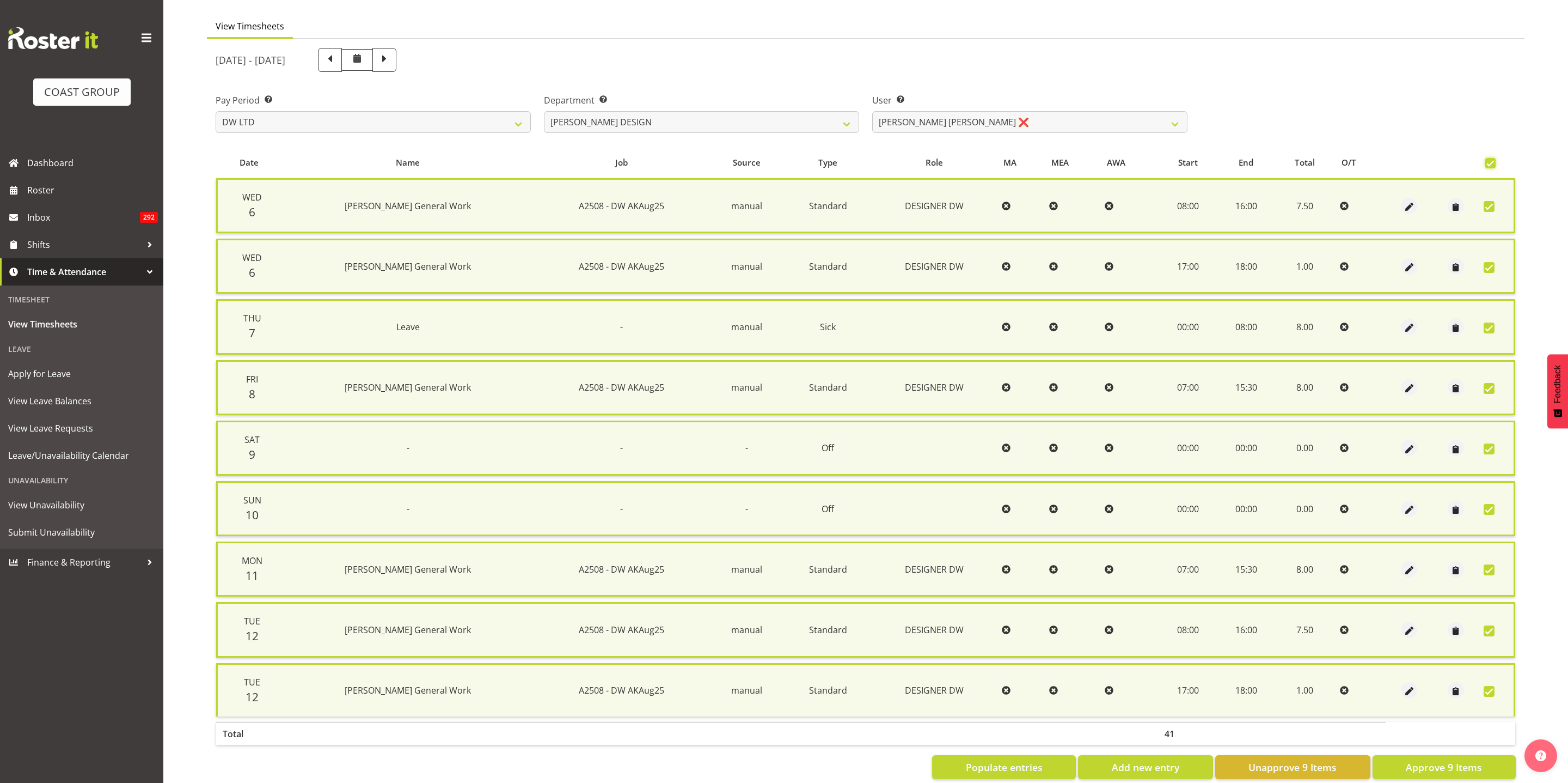
scroll to position [88, 0]
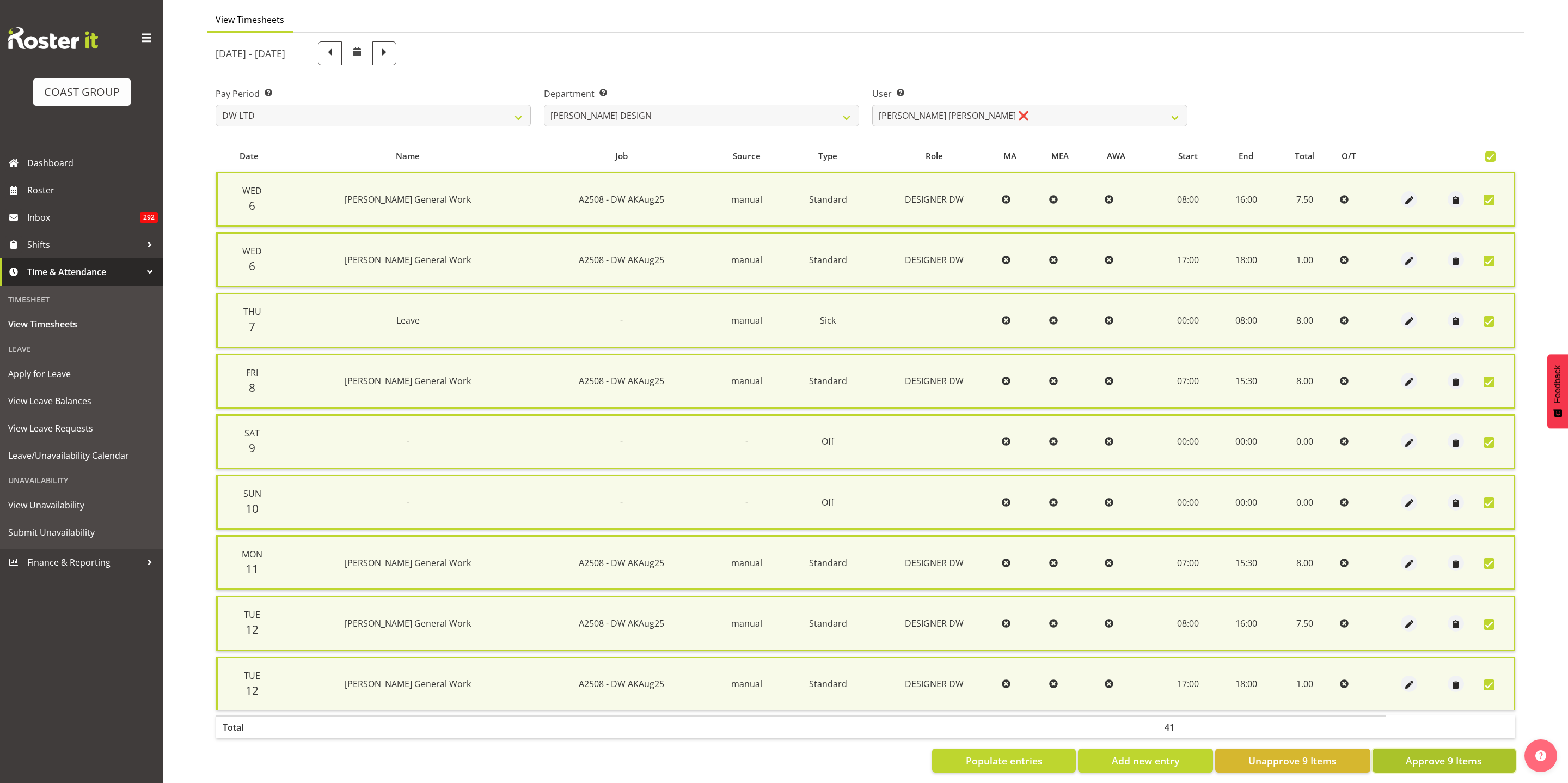
click at [1438, 755] on span "Approve 9 Items" at bounding box center [1443, 760] width 76 height 14
checkbox input "false"
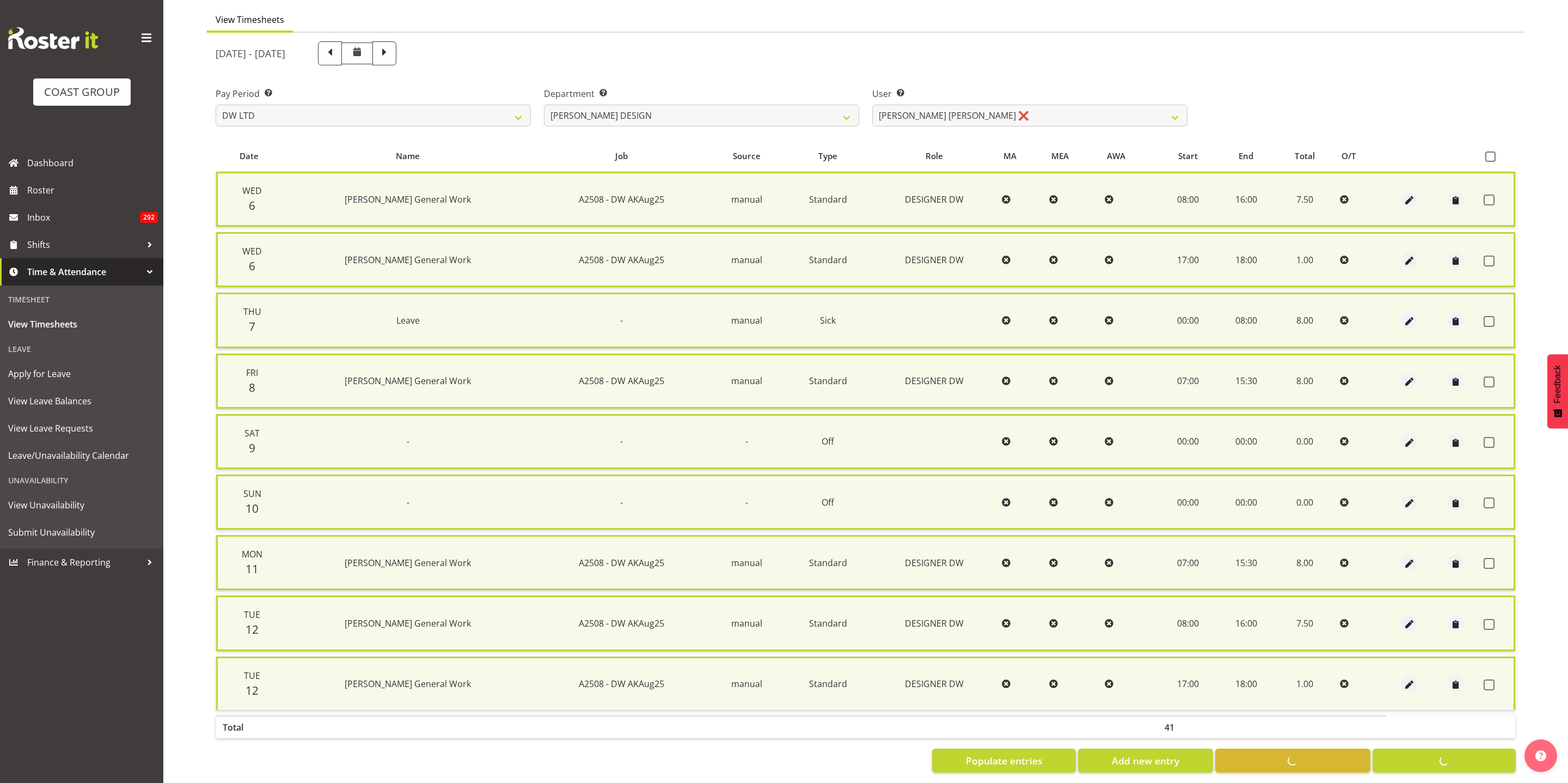
checkbox input "false"
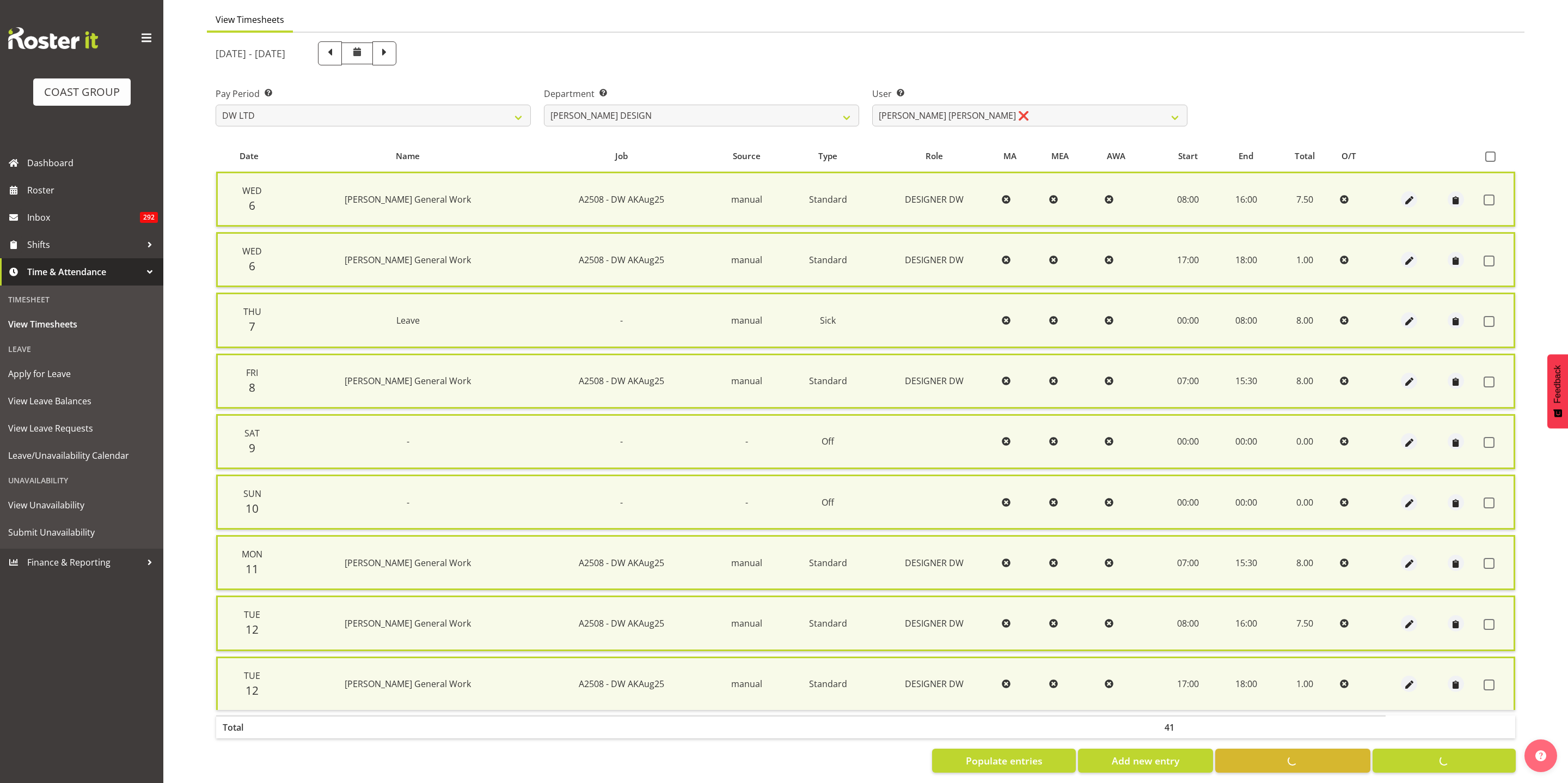
checkbox input "false"
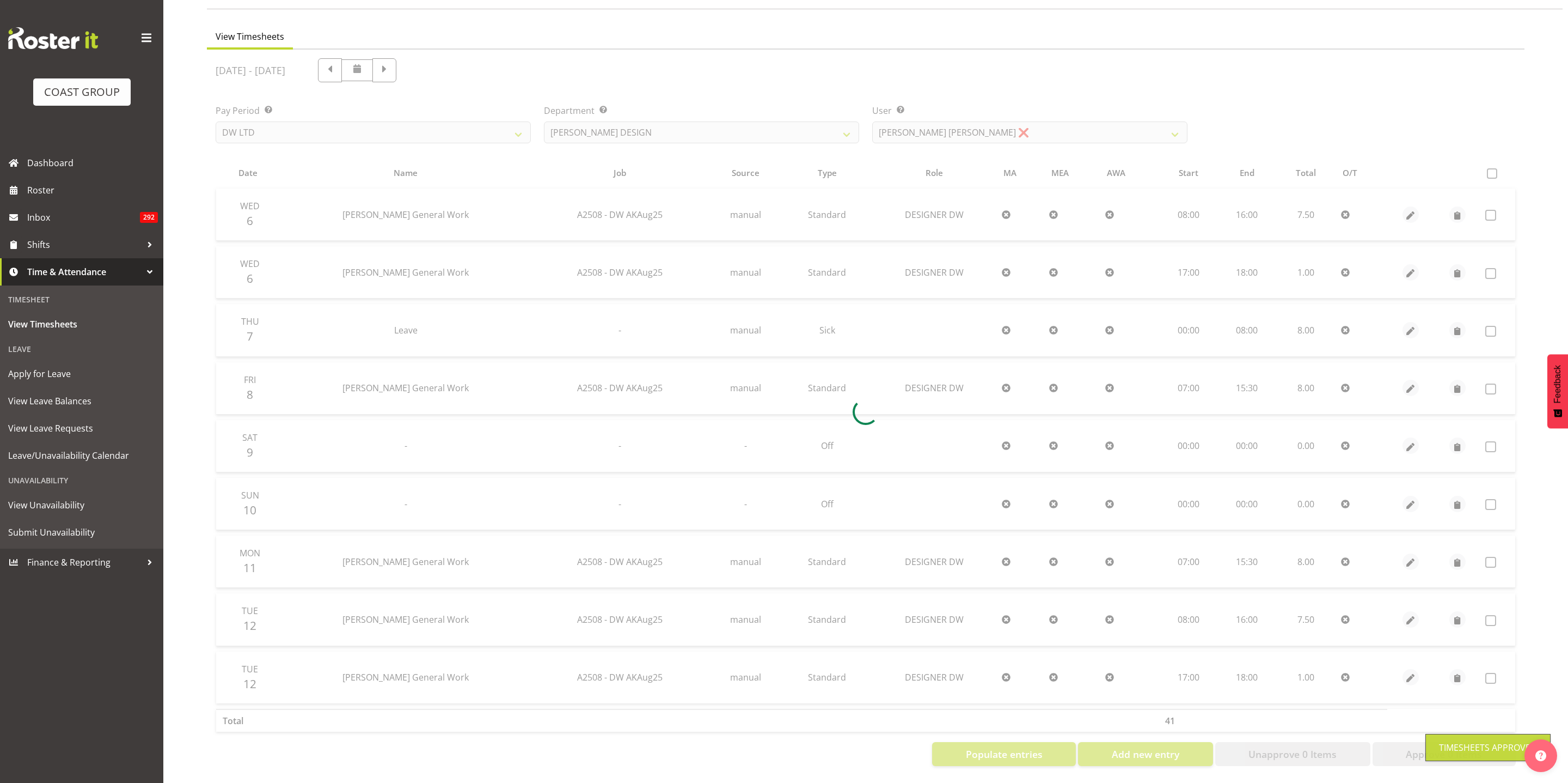
scroll to position [67, 0]
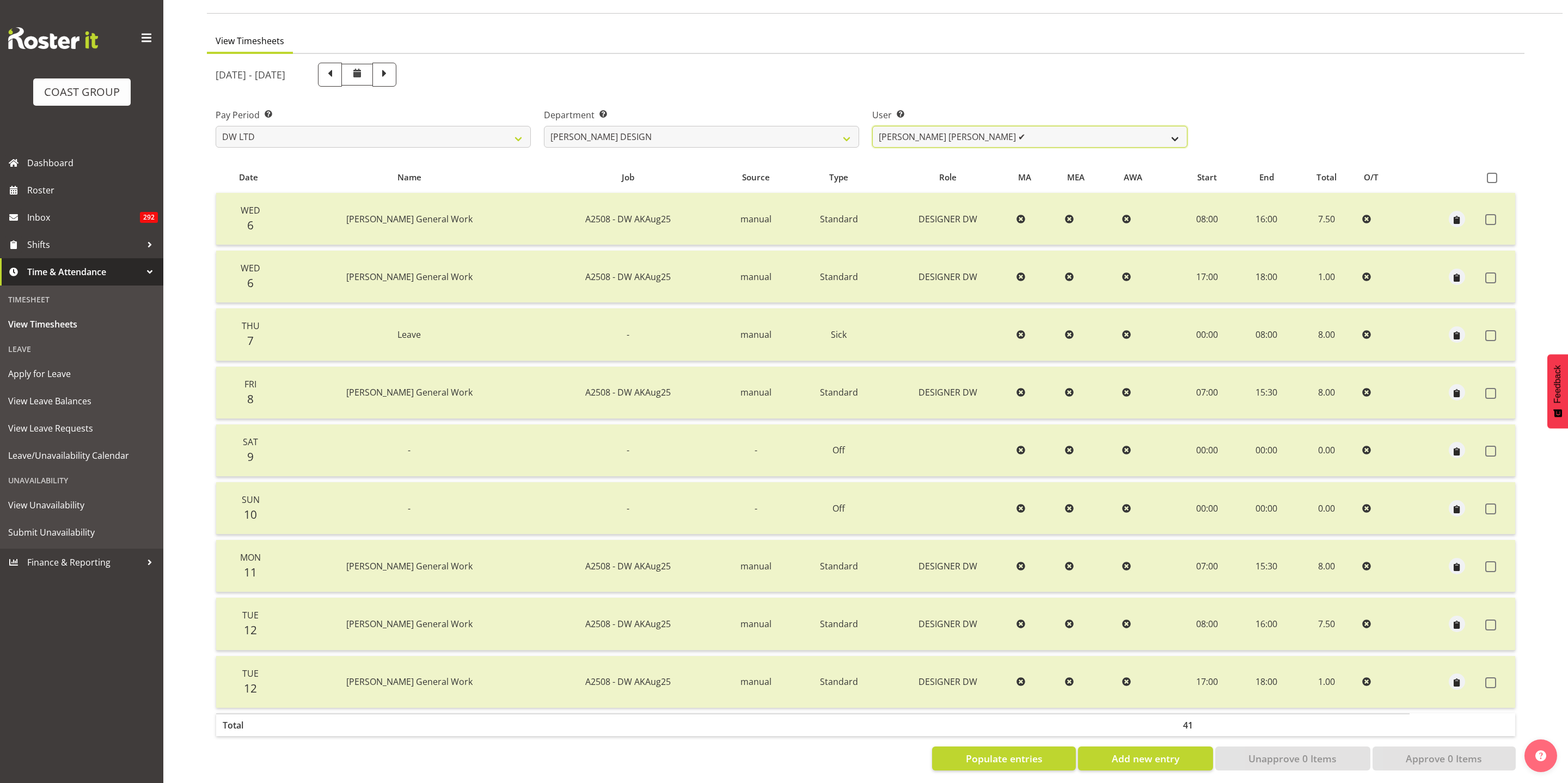
click at [915, 137] on select "[PERSON_NAME] ✔ [PERSON_NAME] [PERSON_NAME] ✔" at bounding box center [1029, 137] width 315 height 22
click at [703, 136] on select "[PERSON_NAME] [PERSON_NAME] DESIGN [PERSON_NAME] PRODUCTION" at bounding box center [701, 137] width 315 height 22
select select "112"
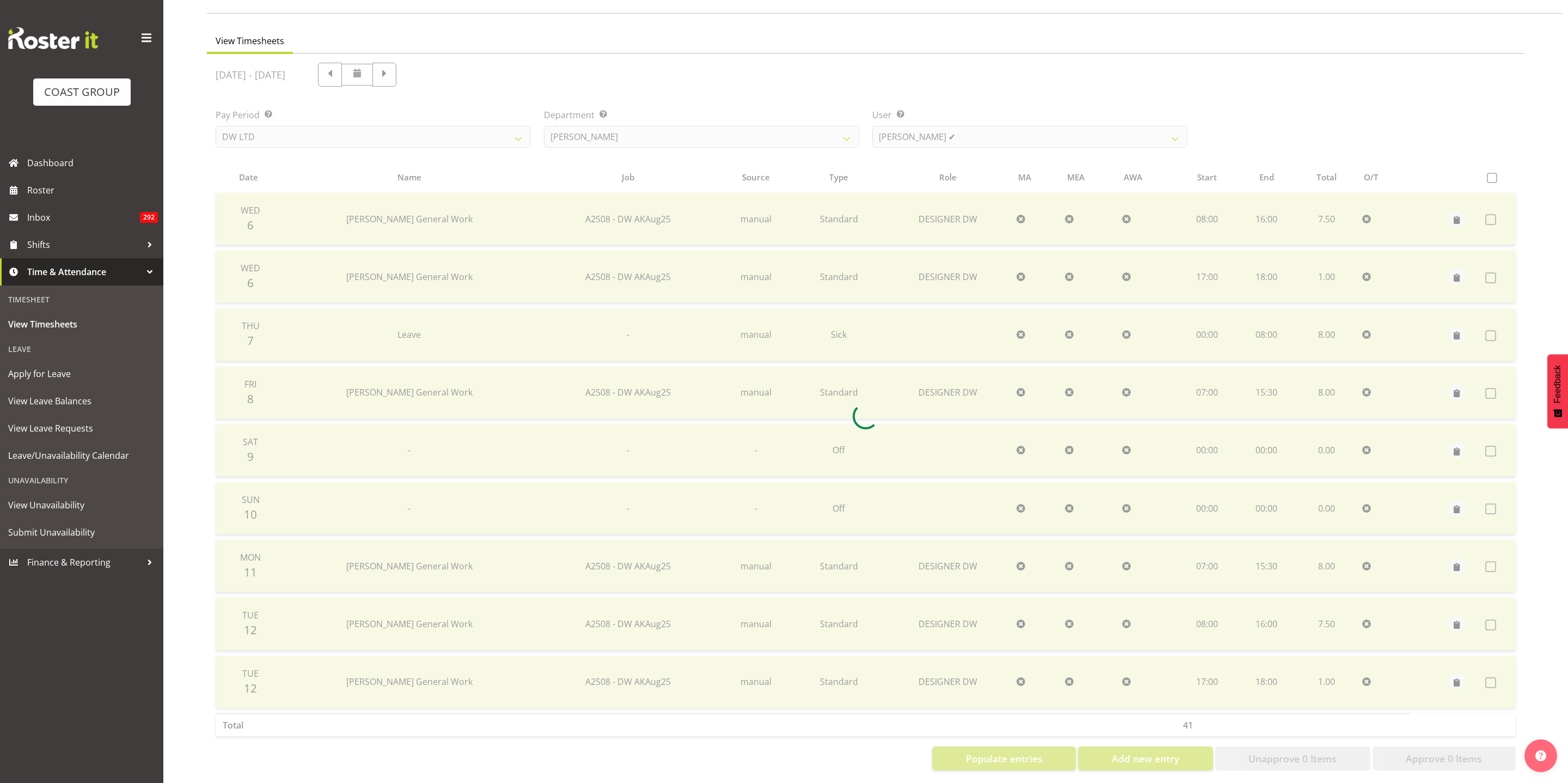
click at [979, 139] on div at bounding box center [865, 416] width 1317 height 725
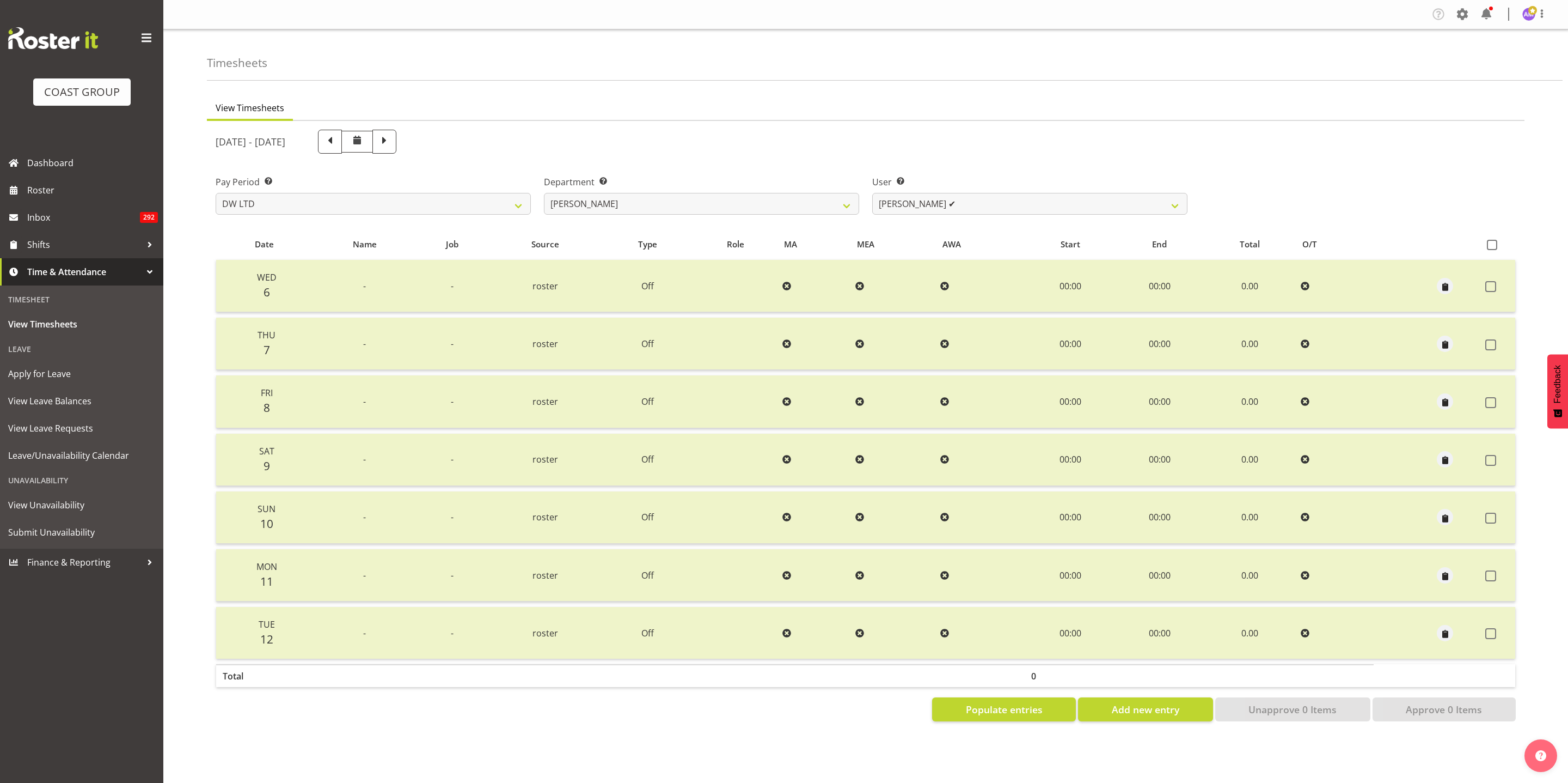
scroll to position [0, 0]
click at [954, 205] on select "[PERSON_NAME] ✔ [PERSON_NAME] ✔ [PERSON_NAME] ✔ [PERSON_NAME] ✔ [PERSON_NAME] ✔…" at bounding box center [1029, 204] width 315 height 22
select select "5758"
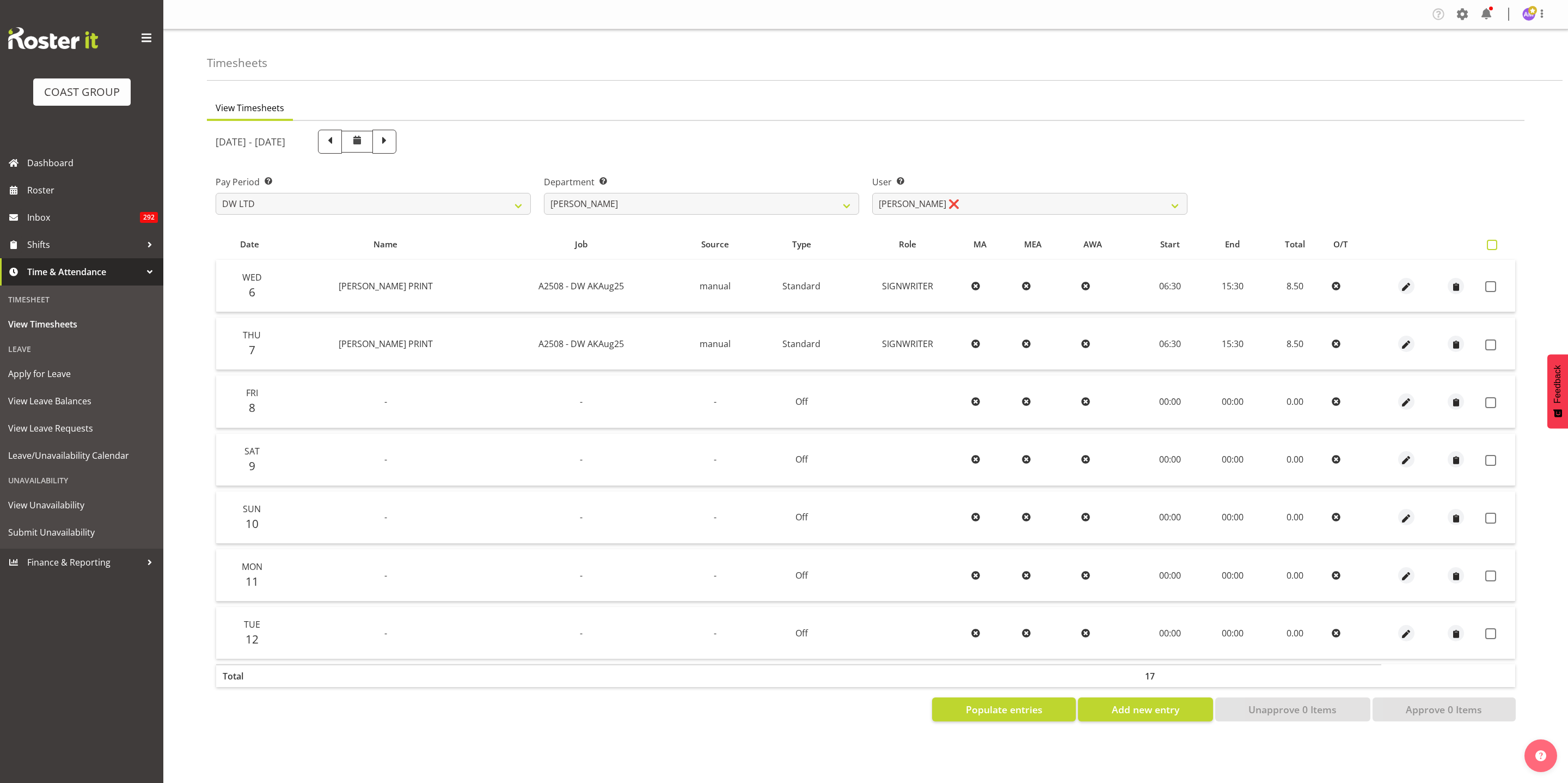
click at [1496, 245] on span at bounding box center [1492, 244] width 10 height 10
click at [1494, 245] on input "checkbox" at bounding box center [1491, 245] width 7 height 7
checkbox input "true"
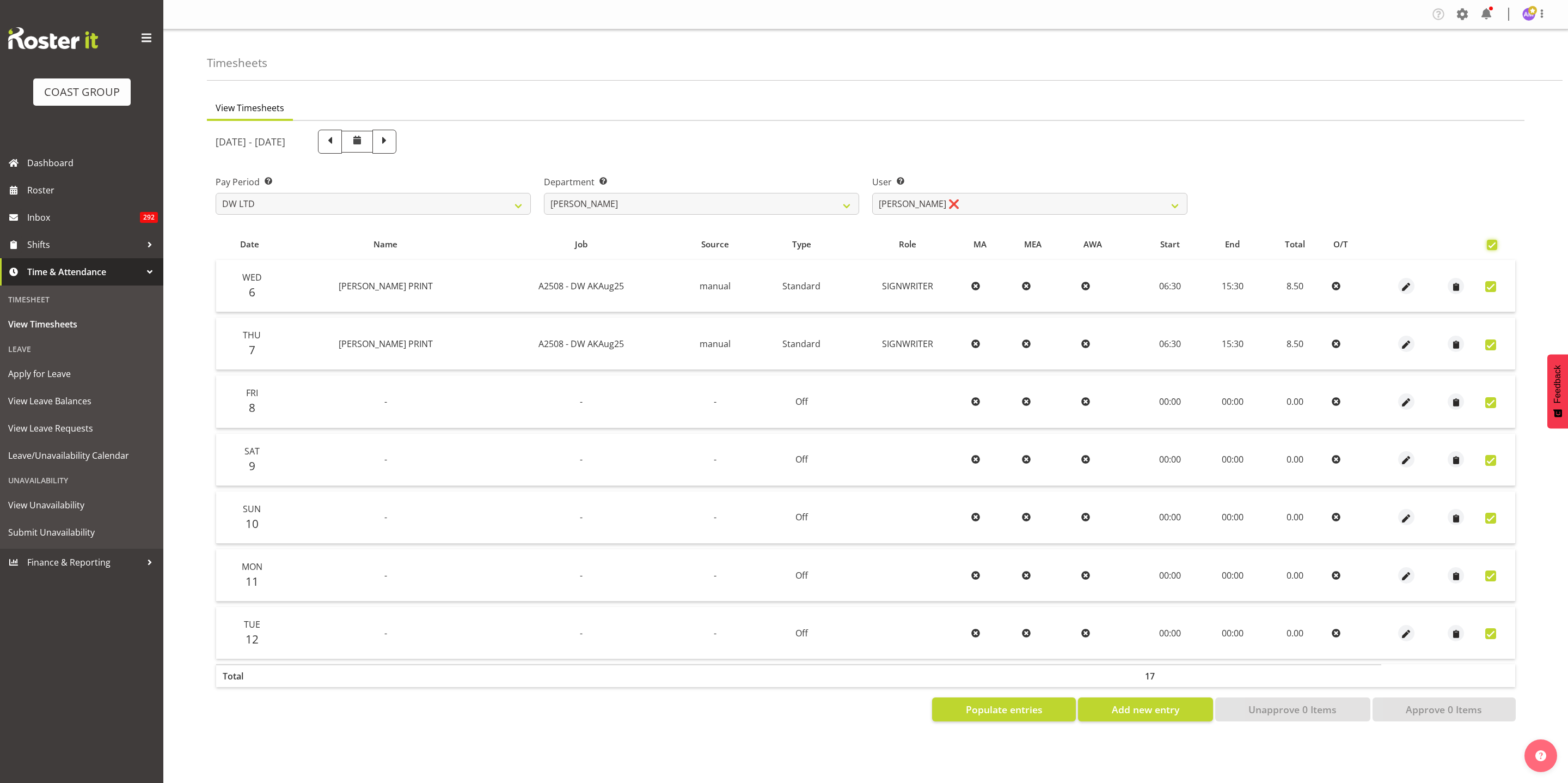
checkbox input "true"
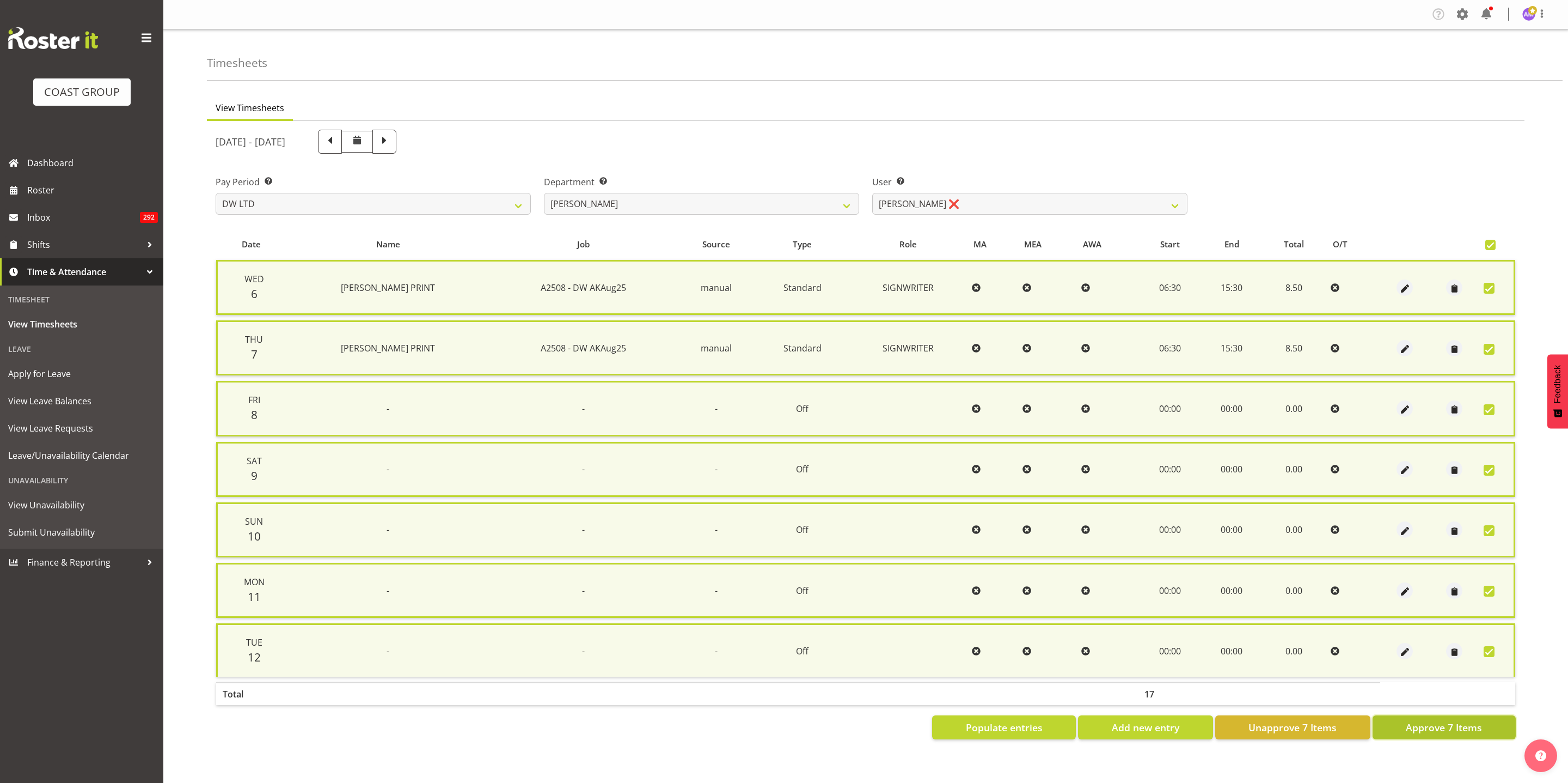
click at [1444, 721] on span "Approve 7 Items" at bounding box center [1443, 727] width 76 height 14
checkbox input "false"
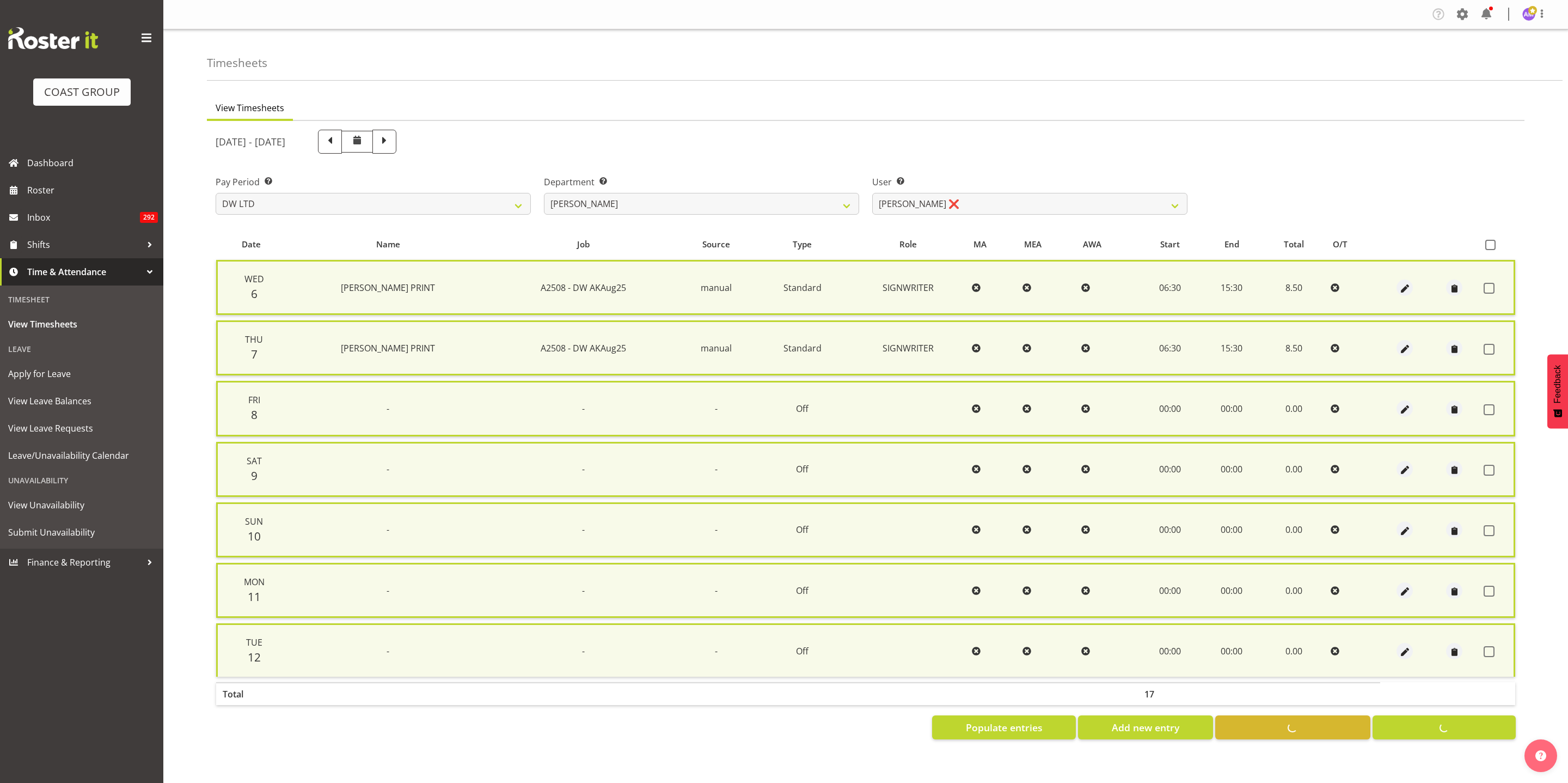
checkbox input "false"
